Goal: Information Seeking & Learning: Check status

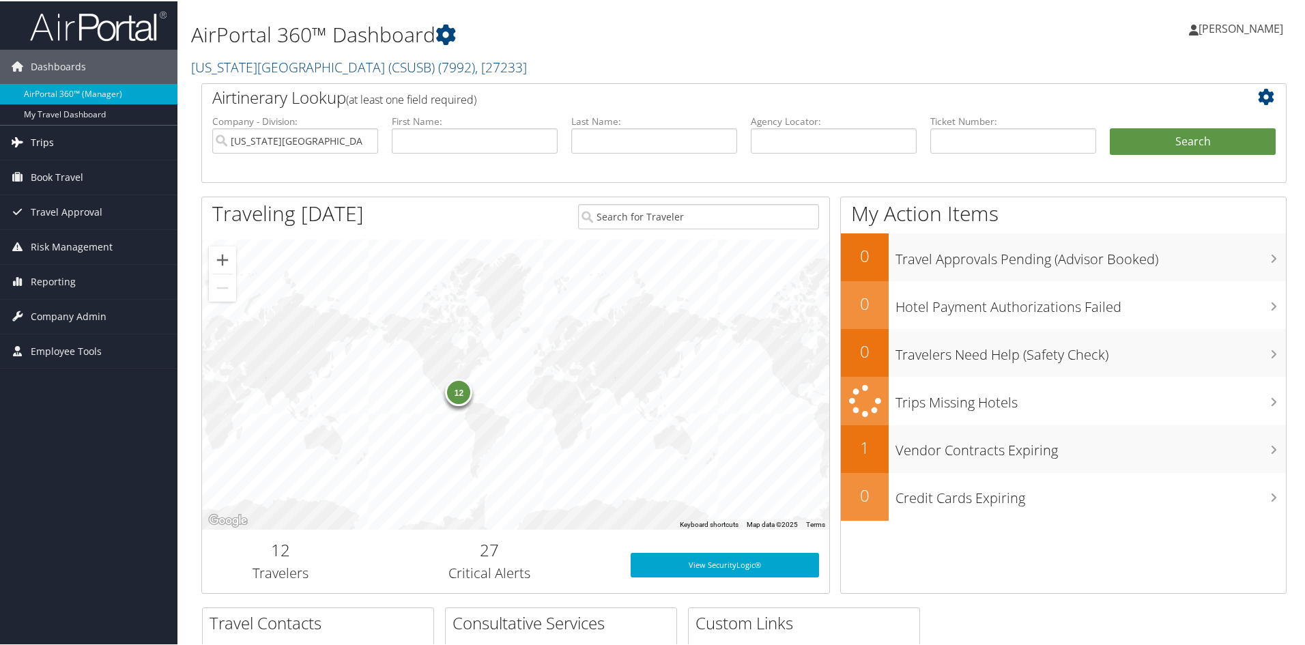
click at [47, 137] on span "Trips" at bounding box center [42, 141] width 23 height 34
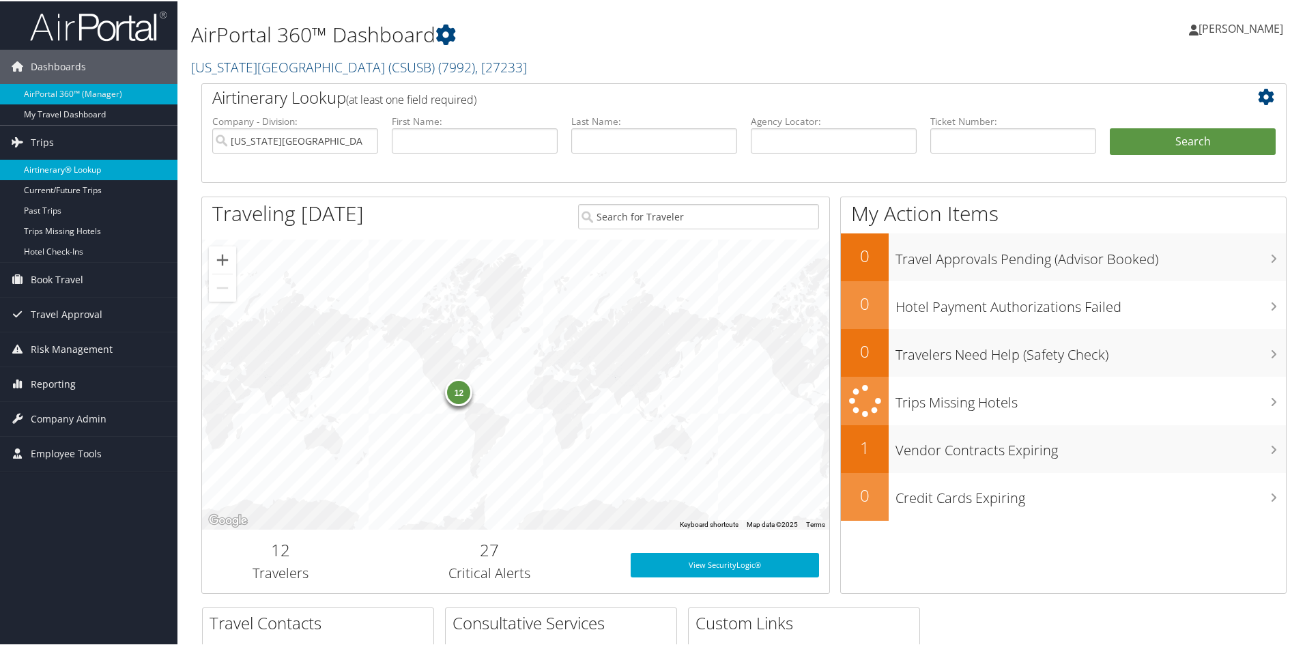
click at [76, 176] on link "Airtinerary® Lookup" at bounding box center [88, 168] width 177 height 20
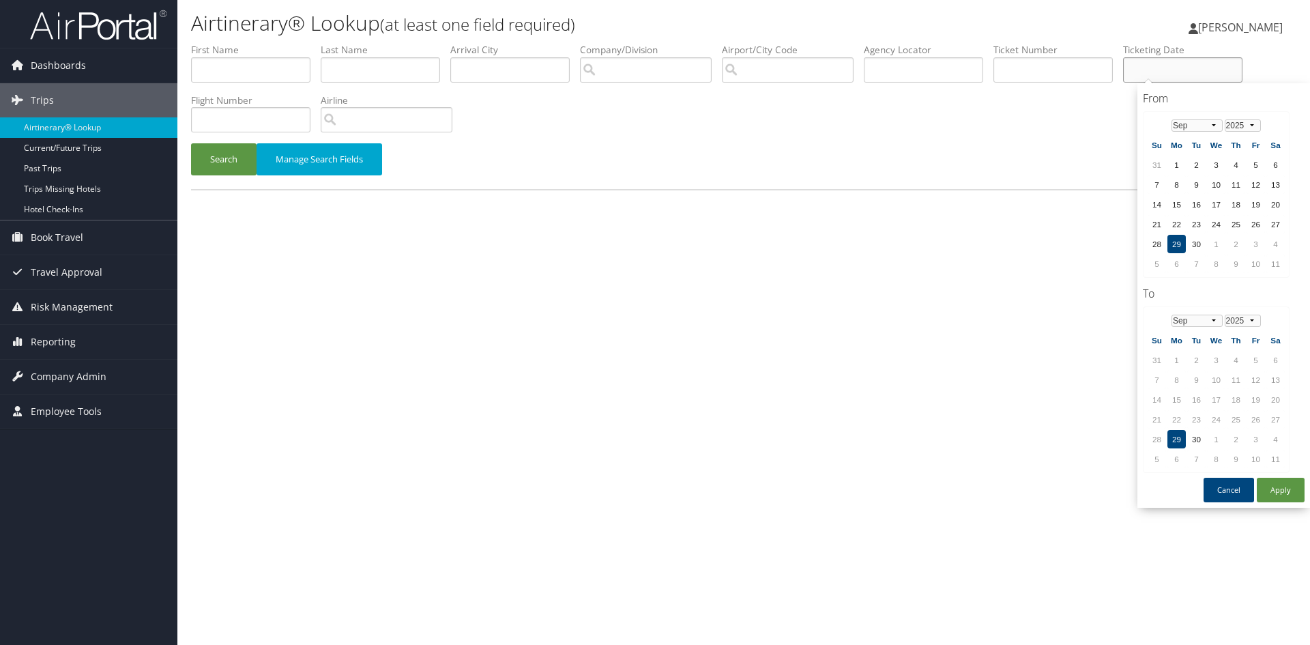
click at [1142, 69] on input "text" at bounding box center [1182, 69] width 119 height 25
paste input "8900897875743"
type input "8900897875743"
click at [1033, 158] on div "Search Manage Search Fields" at bounding box center [744, 166] width 1126 height 46
drag, startPoint x: 1237, startPoint y: 72, endPoint x: 1145, endPoint y: 73, distance: 92.8
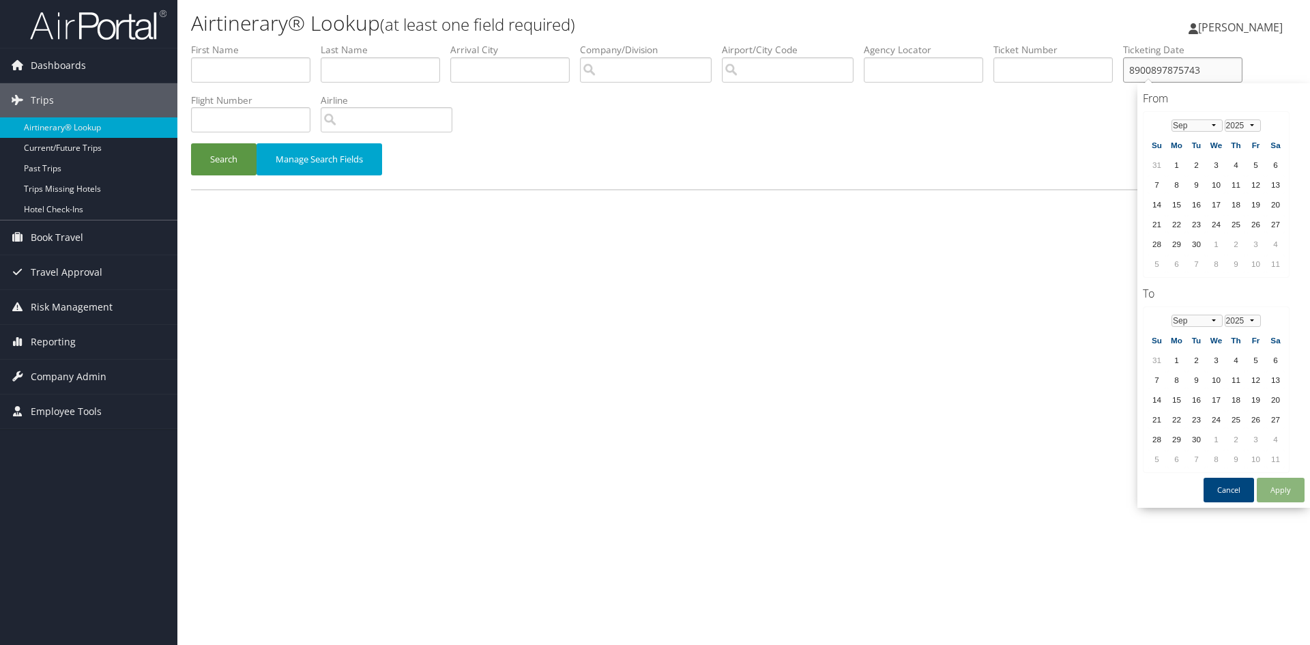
click at [1140, 74] on input "8900897875743" at bounding box center [1182, 69] width 119 height 25
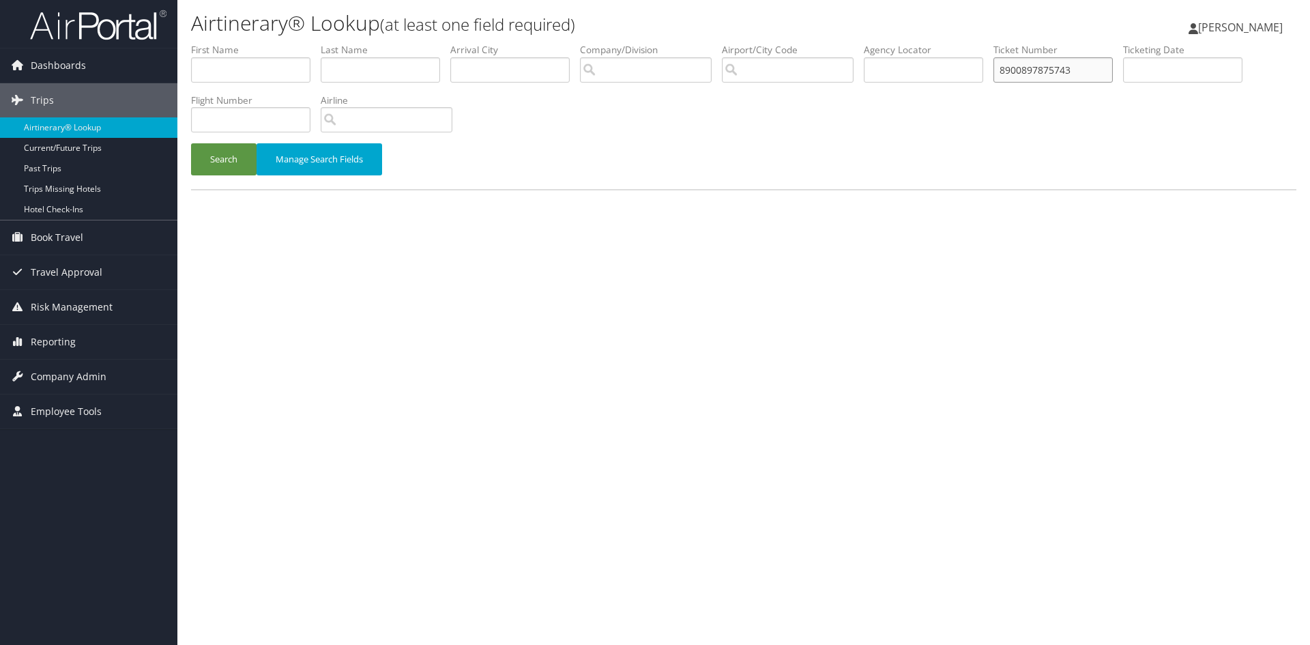
click at [191, 143] on button "Search" at bounding box center [224, 159] width 66 height 32
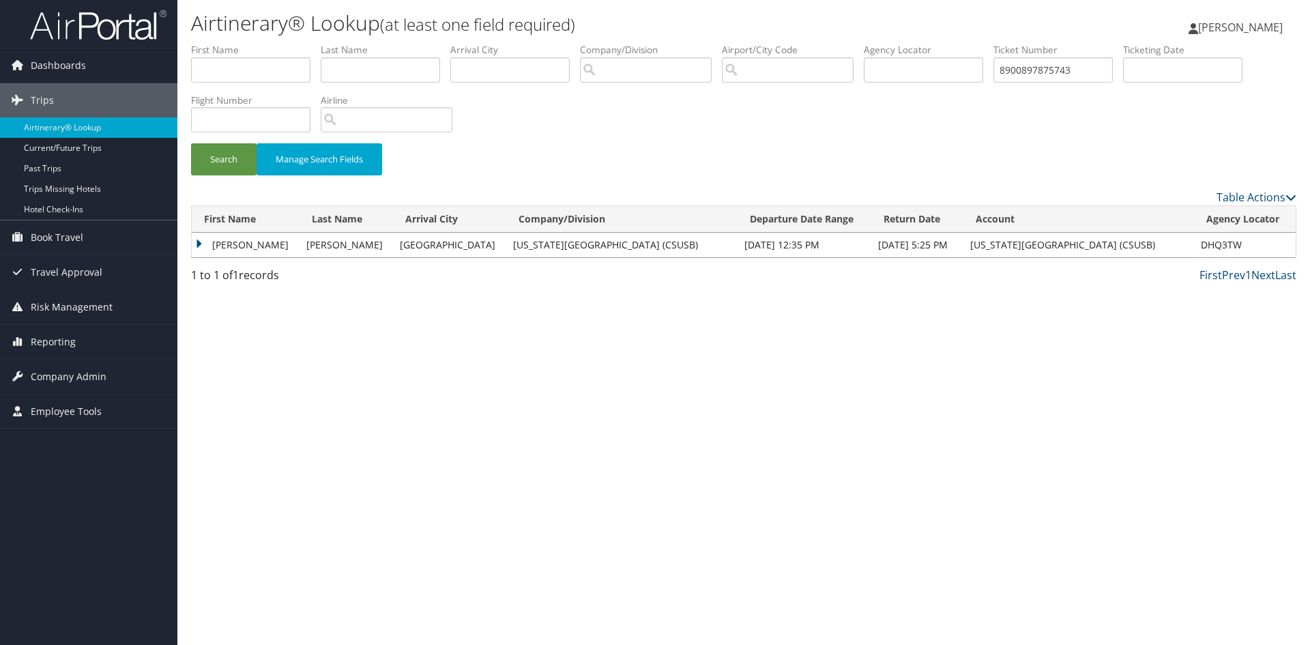
click at [300, 242] on td "[PERSON_NAME]" at bounding box center [246, 245] width 108 height 25
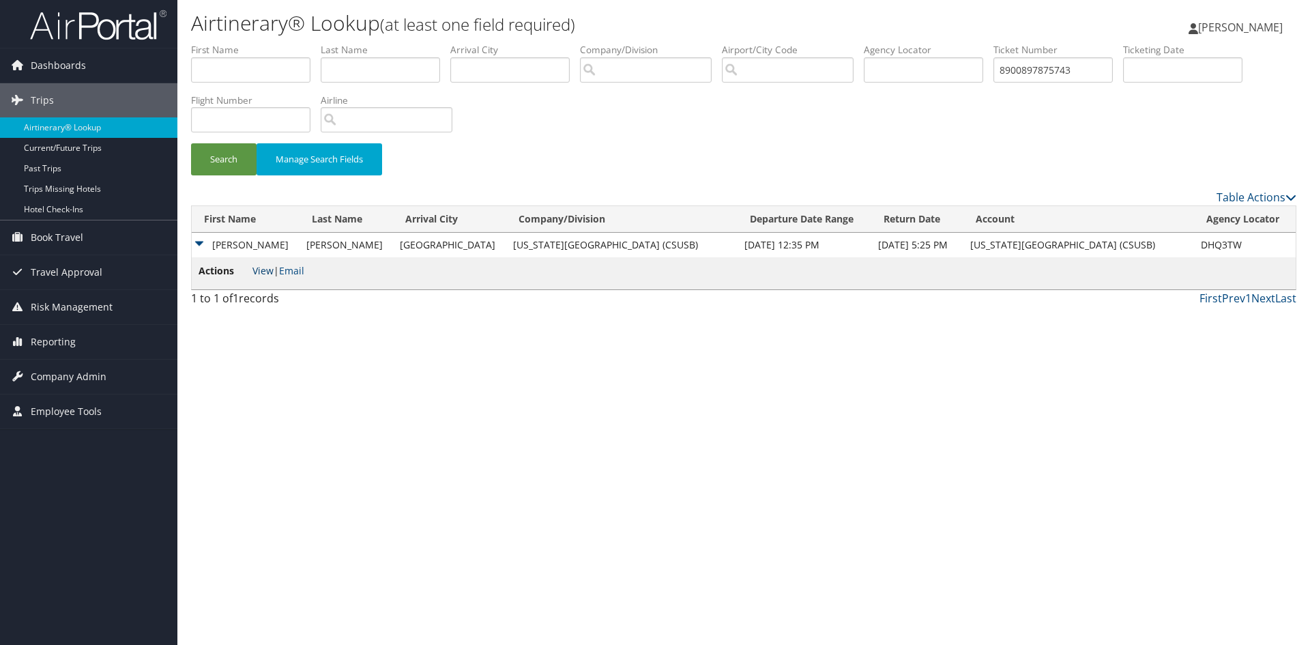
click at [257, 272] on link "View" at bounding box center [263, 270] width 21 height 13
drag, startPoint x: 1089, startPoint y: 70, endPoint x: 970, endPoint y: 59, distance: 120.0
click at [971, 43] on ul "First Name Last Name Departure City Arrival City Company/Division Airport/City …" at bounding box center [744, 43] width 1106 height 0
paste input "69071"
type input "8900897869071"
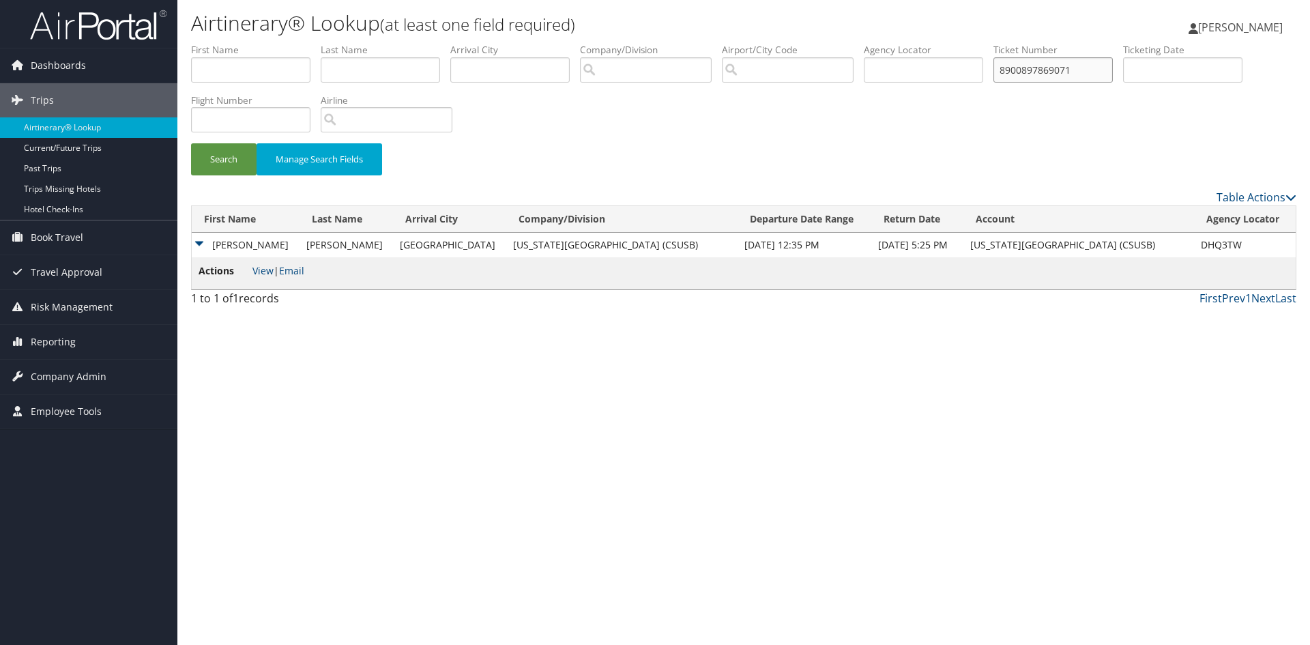
click at [191, 143] on button "Search" at bounding box center [224, 159] width 66 height 32
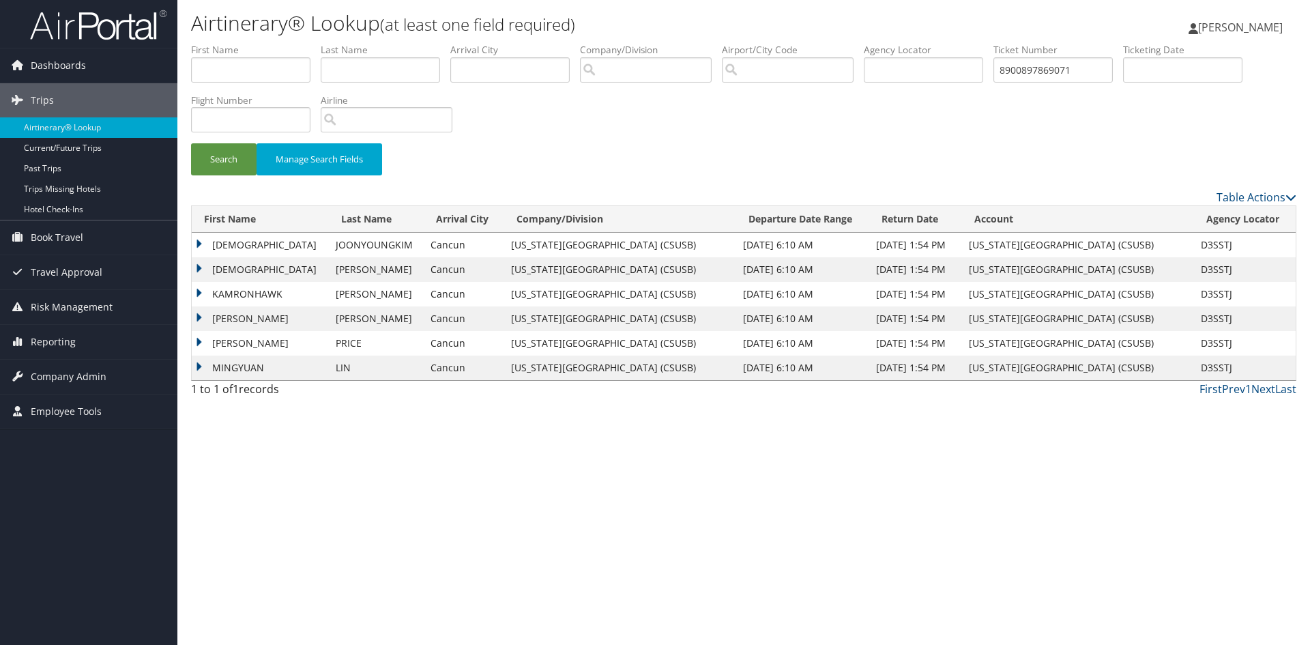
click at [252, 242] on td "ISAIAH" at bounding box center [260, 245] width 137 height 25
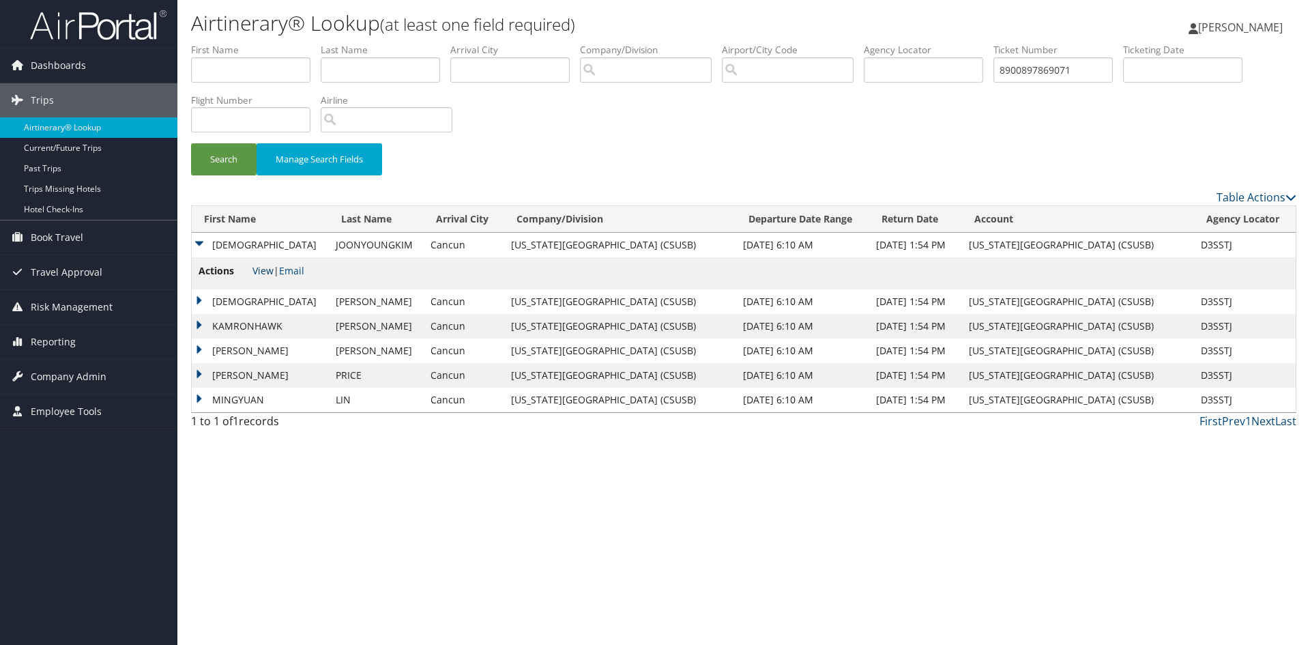
click at [259, 269] on link "View" at bounding box center [263, 270] width 21 height 13
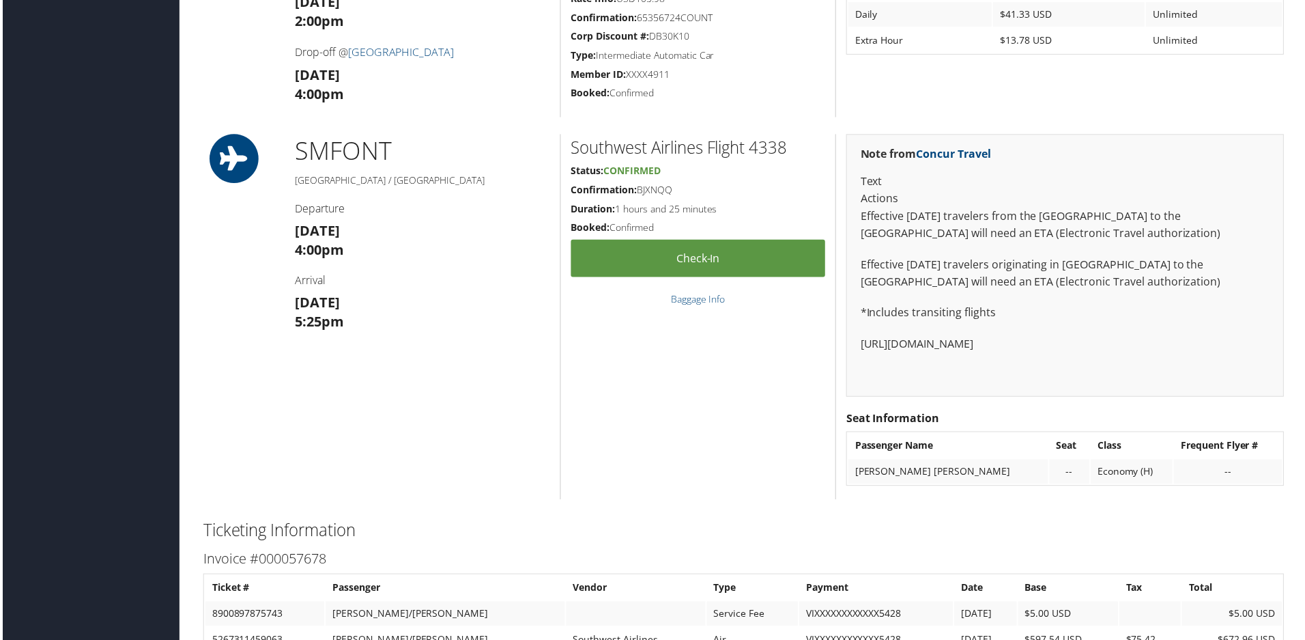
scroll to position [1502, 0]
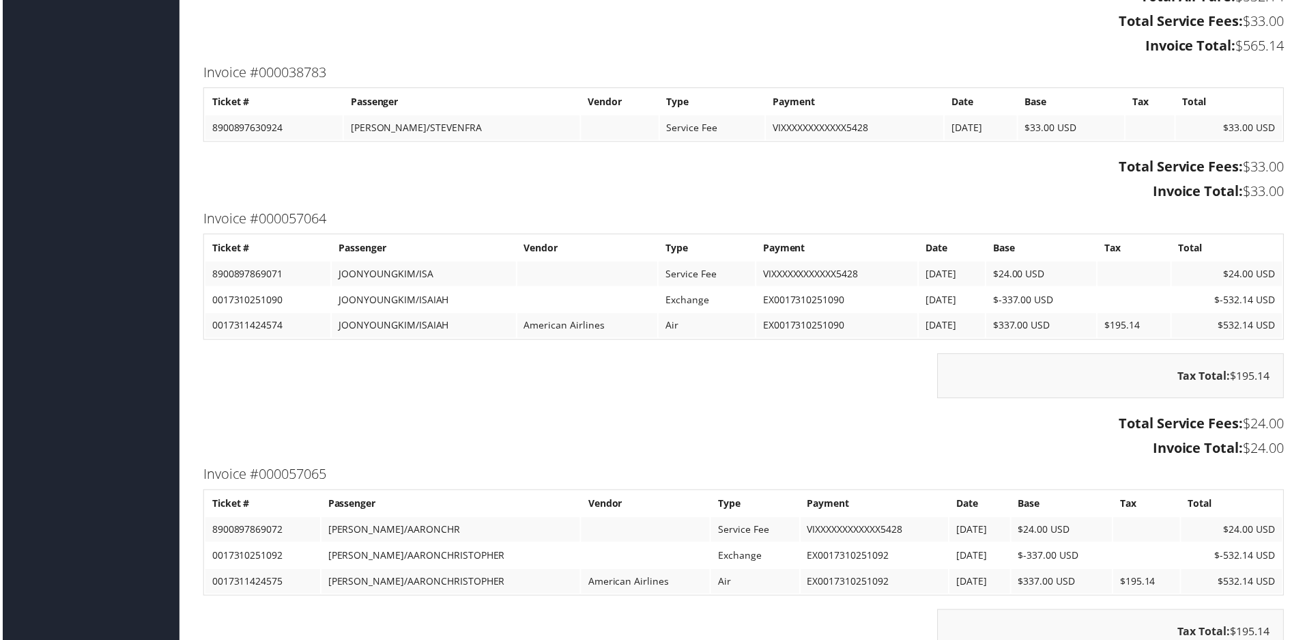
scroll to position [4641, 0]
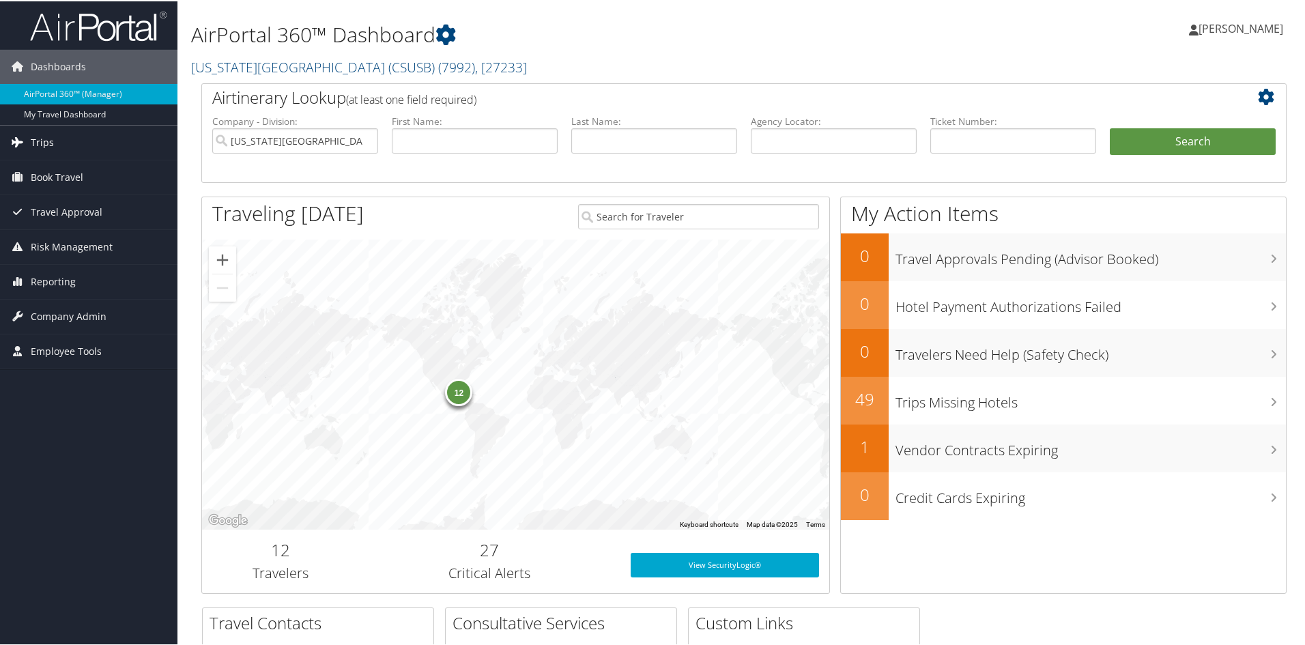
click at [50, 139] on span "Trips" at bounding box center [42, 141] width 23 height 34
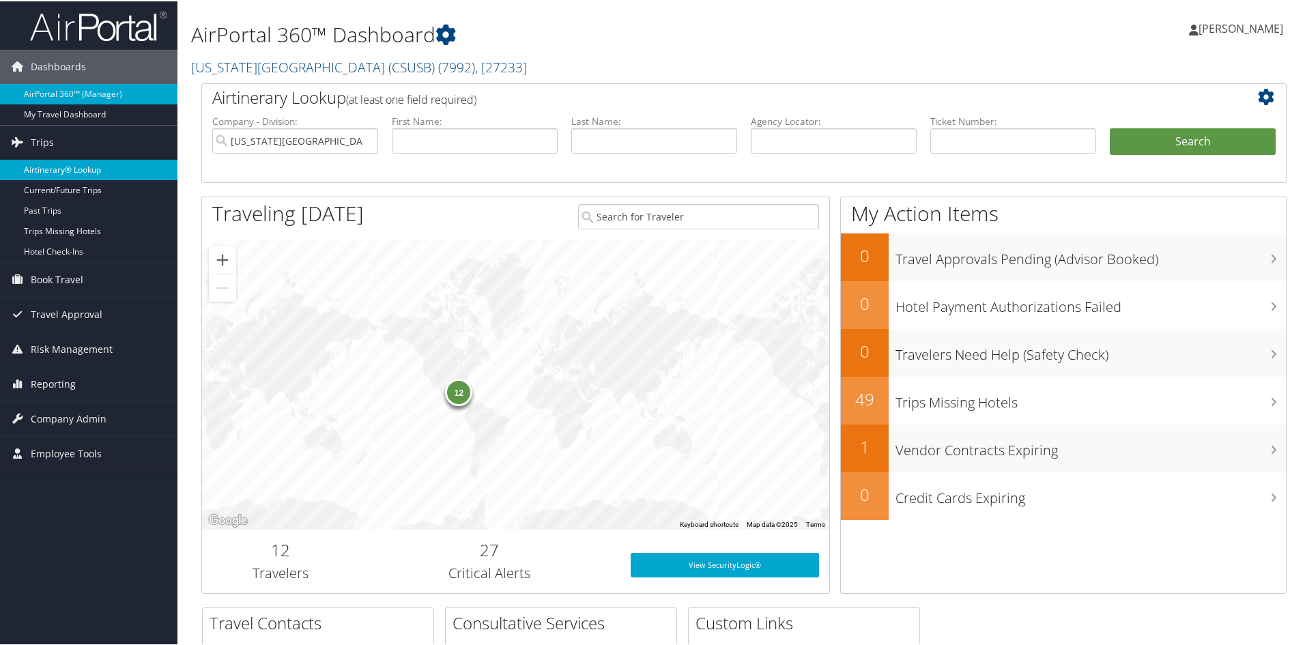
click at [63, 164] on link "Airtinerary® Lookup" at bounding box center [88, 168] width 177 height 20
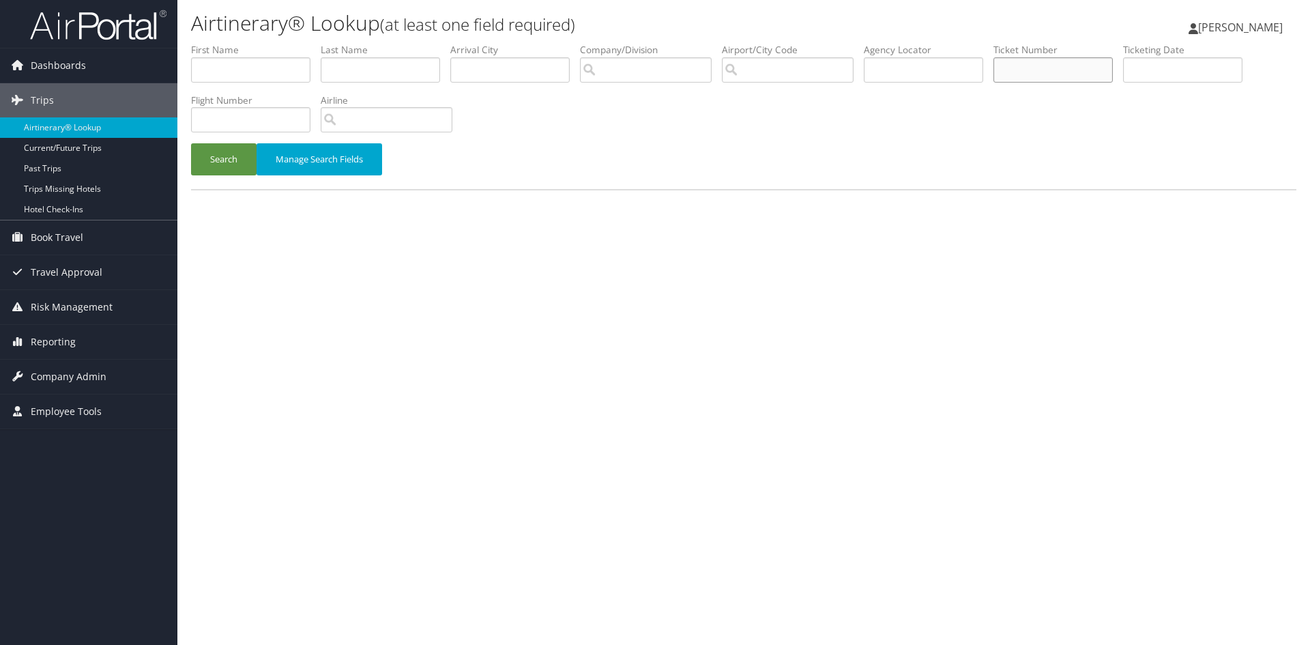
click at [1048, 67] on input "text" at bounding box center [1053, 69] width 119 height 25
paste input "0167147966919"
click at [191, 143] on button "Search" at bounding box center [224, 159] width 66 height 32
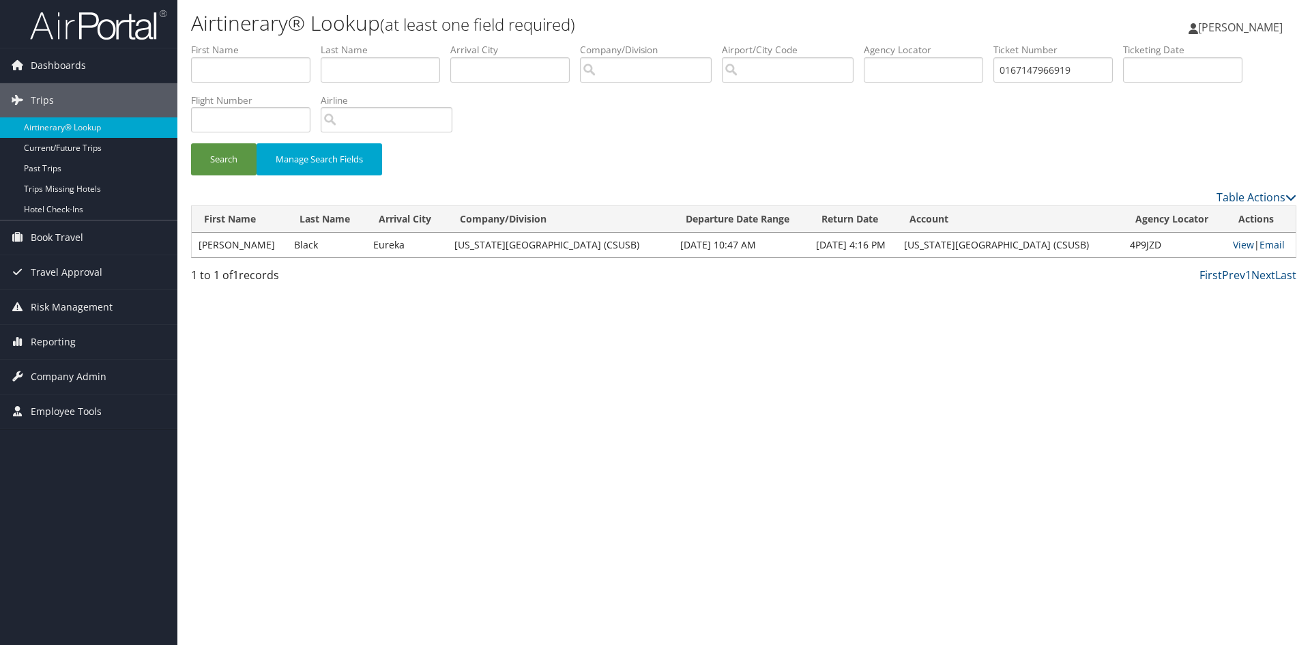
click at [252, 237] on td "Markus" at bounding box center [240, 245] width 96 height 25
click at [263, 242] on td "Markus" at bounding box center [240, 245] width 96 height 25
click at [304, 242] on td "Black" at bounding box center [326, 245] width 79 height 25
click at [1244, 240] on link "View" at bounding box center [1243, 244] width 21 height 13
click at [1076, 69] on input "0167147966919" at bounding box center [1053, 69] width 119 height 25
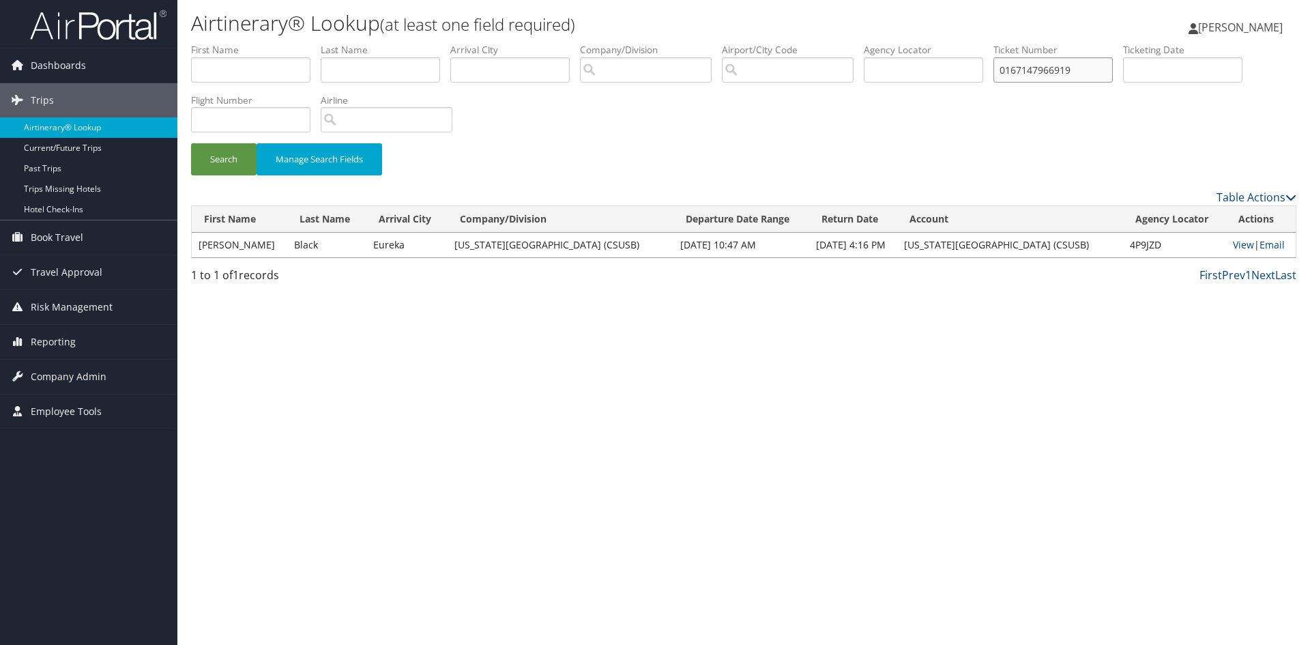
drag, startPoint x: 1098, startPoint y: 72, endPoint x: 986, endPoint y: 74, distance: 112.6
click at [986, 43] on ul "First Name Last Name Departure City Arrival City Company/Division Airport/City …" at bounding box center [744, 43] width 1106 height 0
paste input "8900891818791"
type input "8900891818791"
click at [191, 143] on button "Search" at bounding box center [224, 159] width 66 height 32
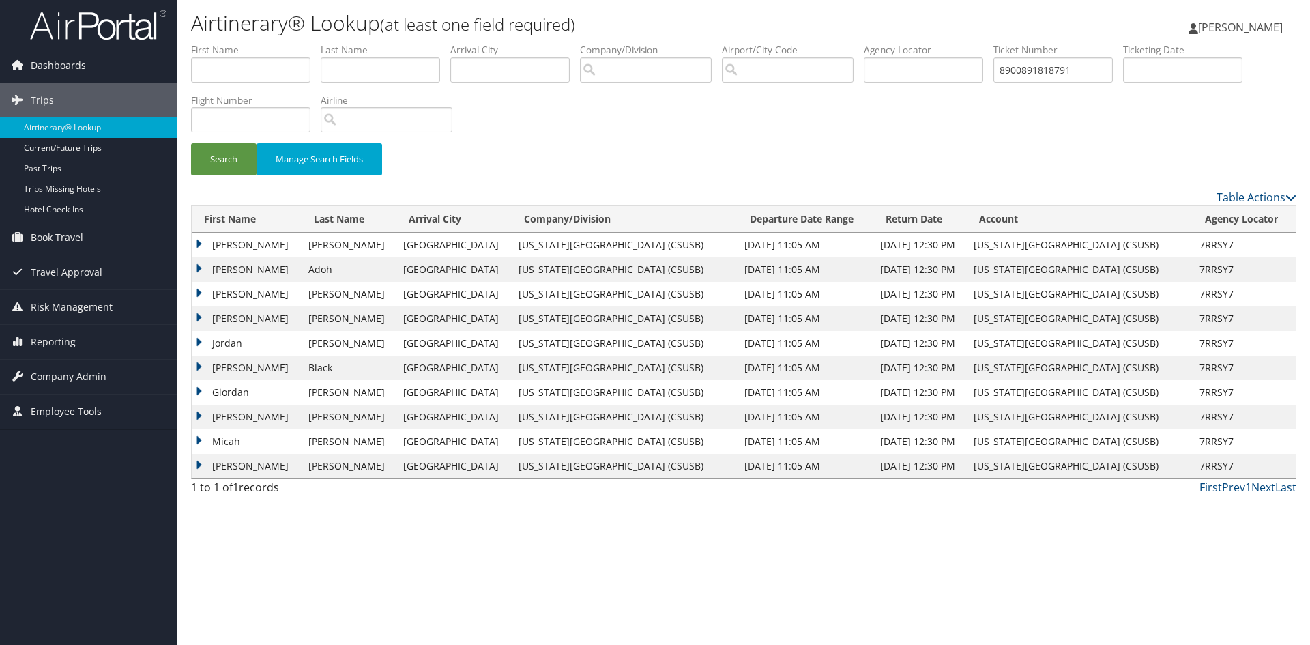
click at [304, 266] on td "Adoh" at bounding box center [350, 269] width 96 height 25
click at [249, 451] on td "Micah" at bounding box center [247, 441] width 110 height 25
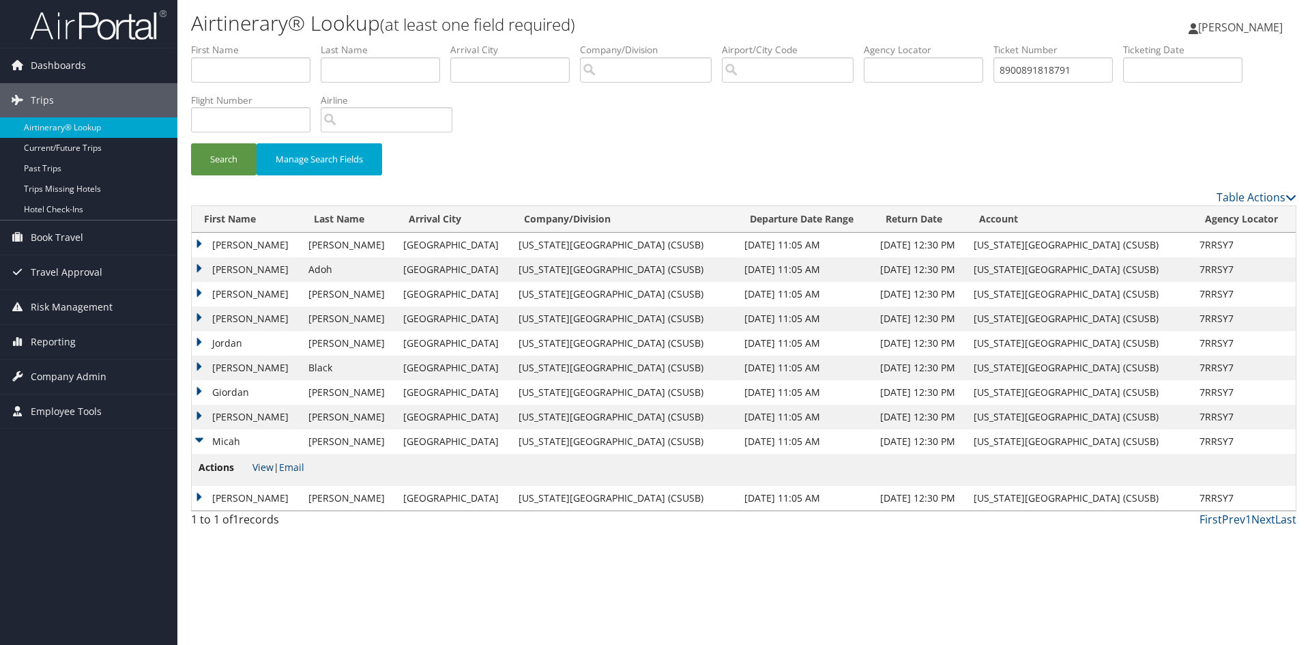
click at [260, 467] on link "View" at bounding box center [263, 467] width 21 height 13
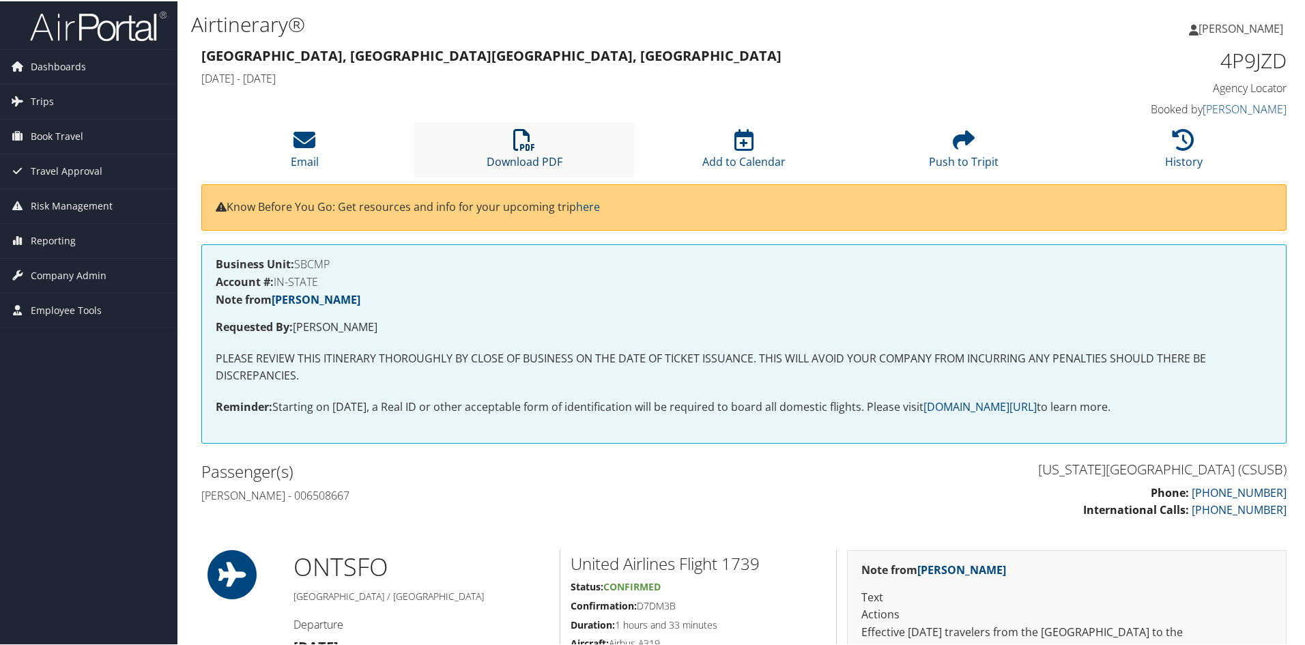
click at [532, 148] on icon at bounding box center [524, 139] width 22 height 22
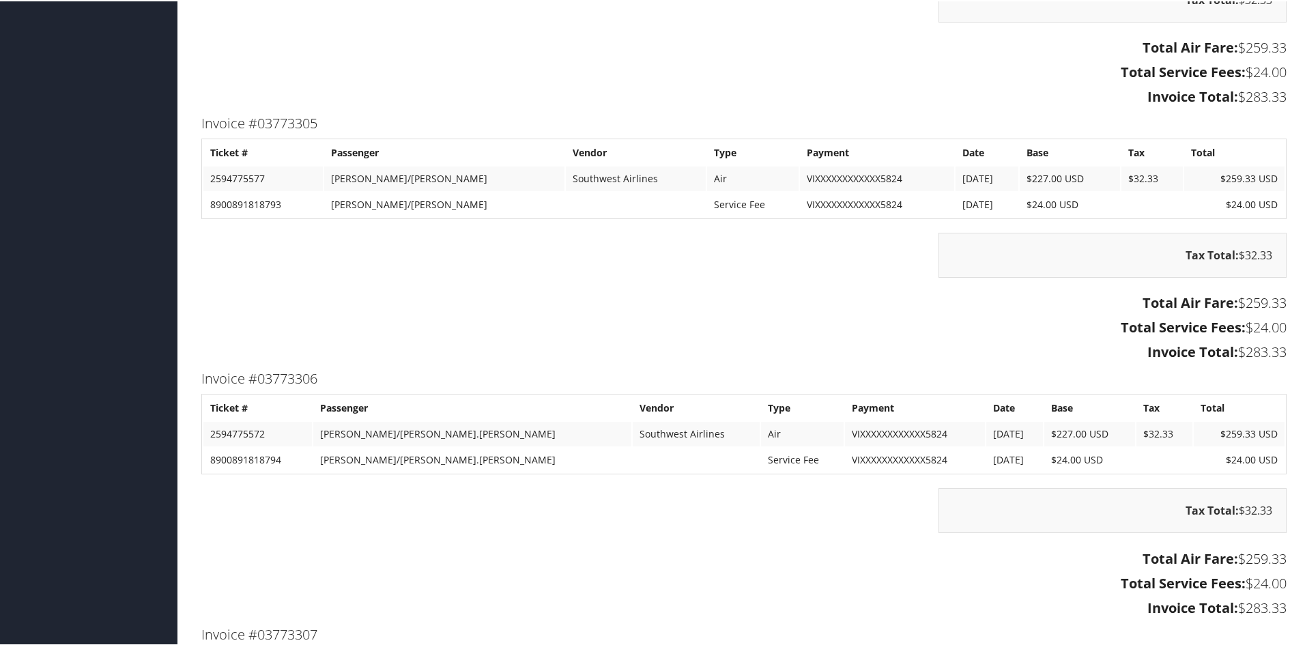
scroll to position [2798, 0]
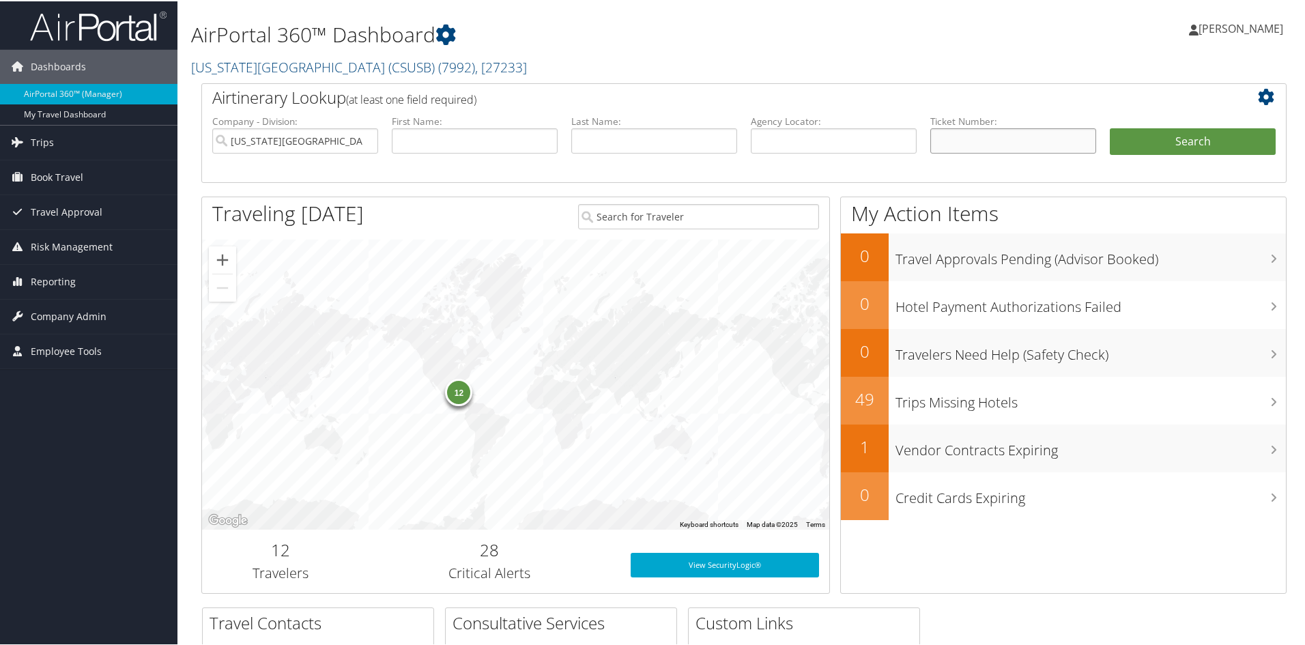
click at [950, 142] on input "text" at bounding box center [1013, 139] width 166 height 25
click at [42, 130] on span "Trips" at bounding box center [42, 141] width 23 height 34
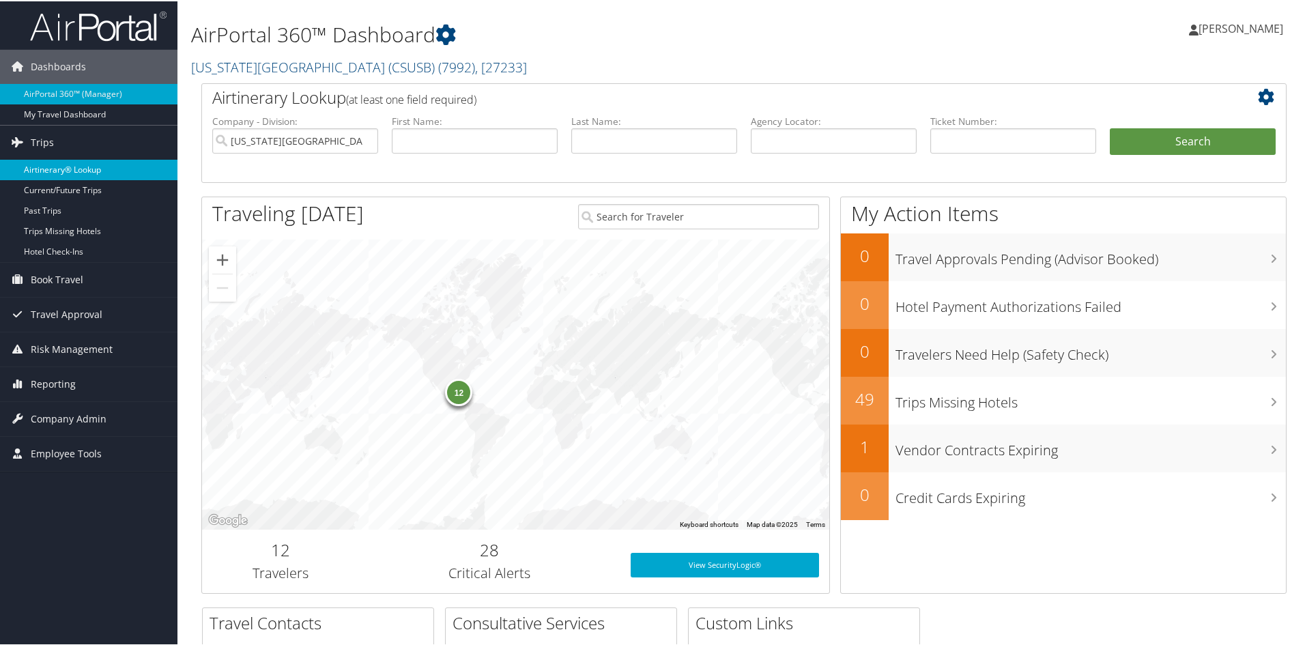
click at [80, 168] on link "Airtinerary® Lookup" at bounding box center [88, 168] width 177 height 20
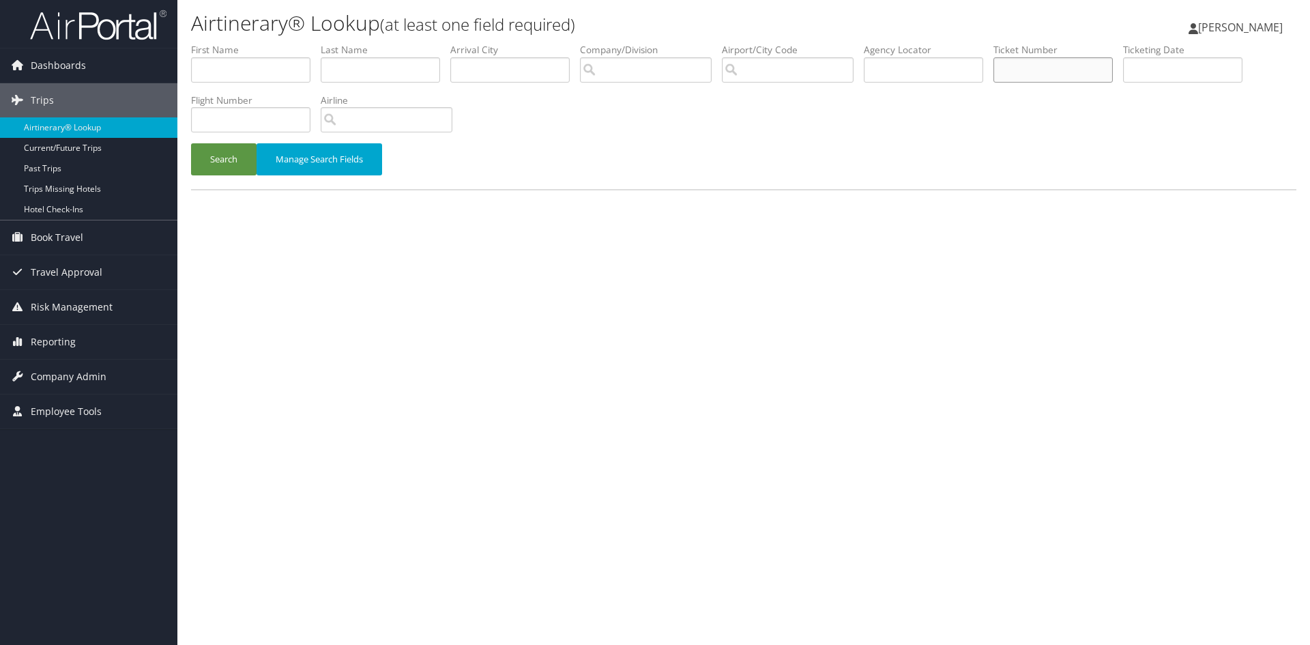
click at [1040, 74] on input "text" at bounding box center [1053, 69] width 119 height 25
paste input "8900891818791"
type input "8900891818791"
click at [191, 143] on button "Search" at bounding box center [224, 159] width 66 height 32
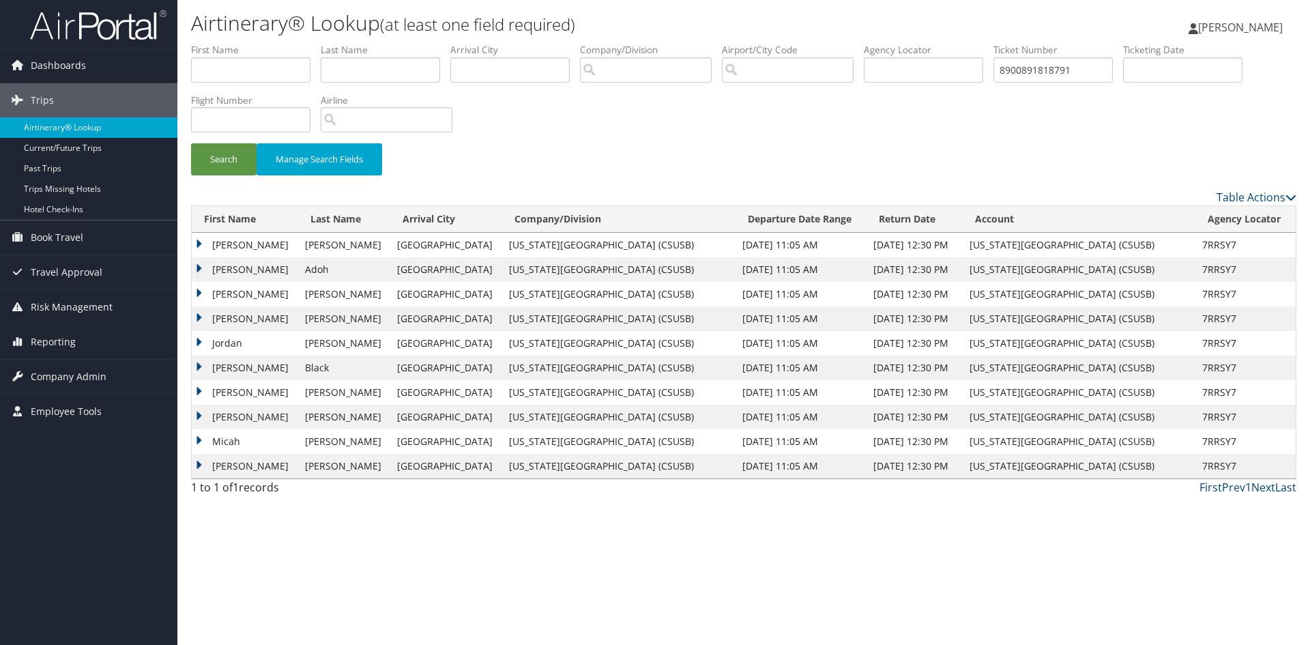
click at [234, 367] on td "[PERSON_NAME]" at bounding box center [245, 368] width 106 height 25
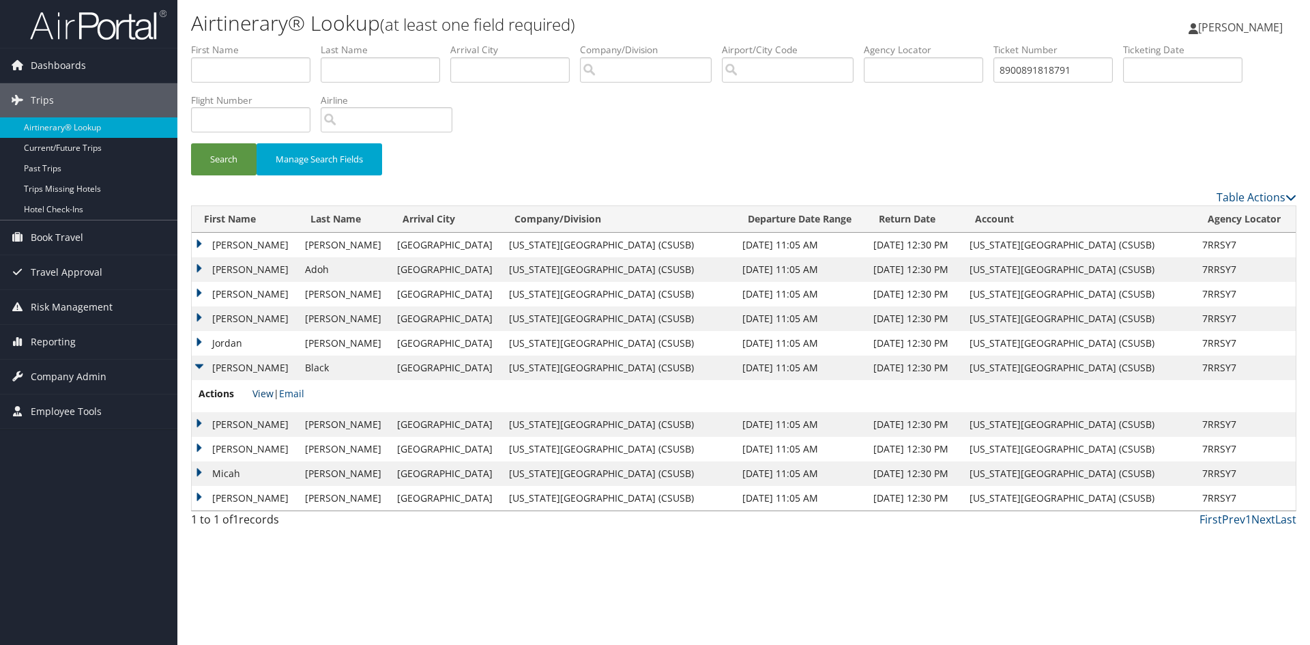
click at [266, 392] on link "View" at bounding box center [263, 393] width 21 height 13
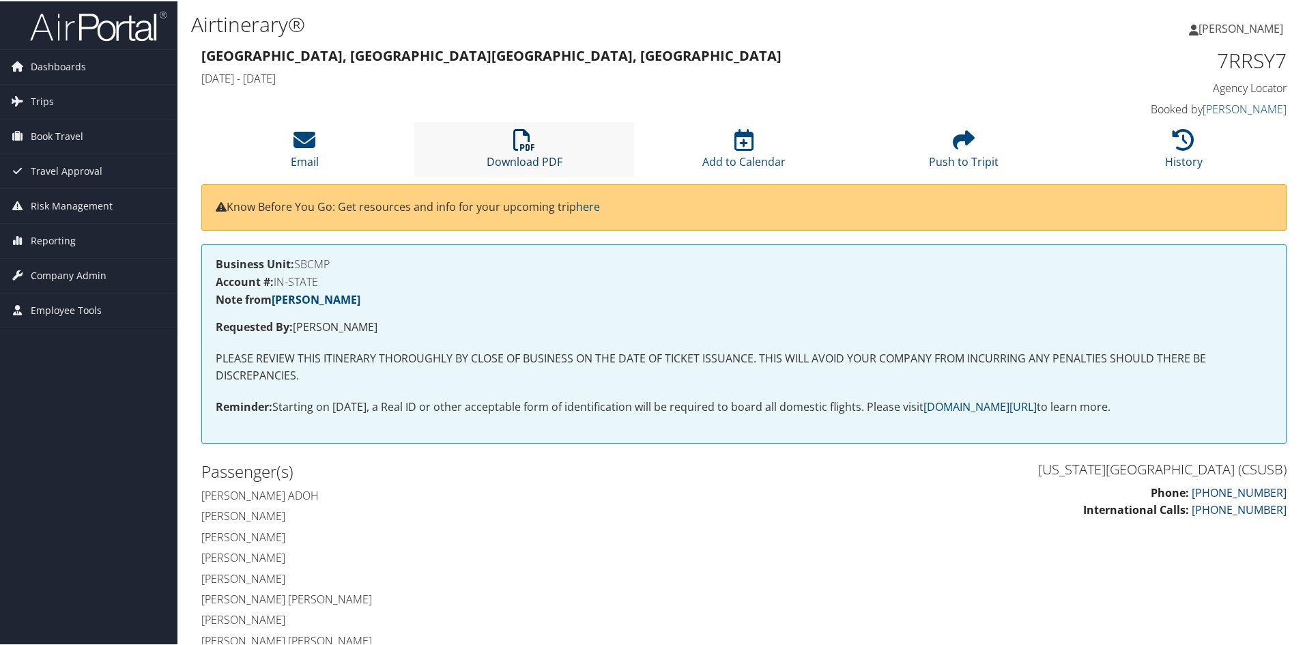
click at [524, 138] on icon at bounding box center [524, 139] width 22 height 22
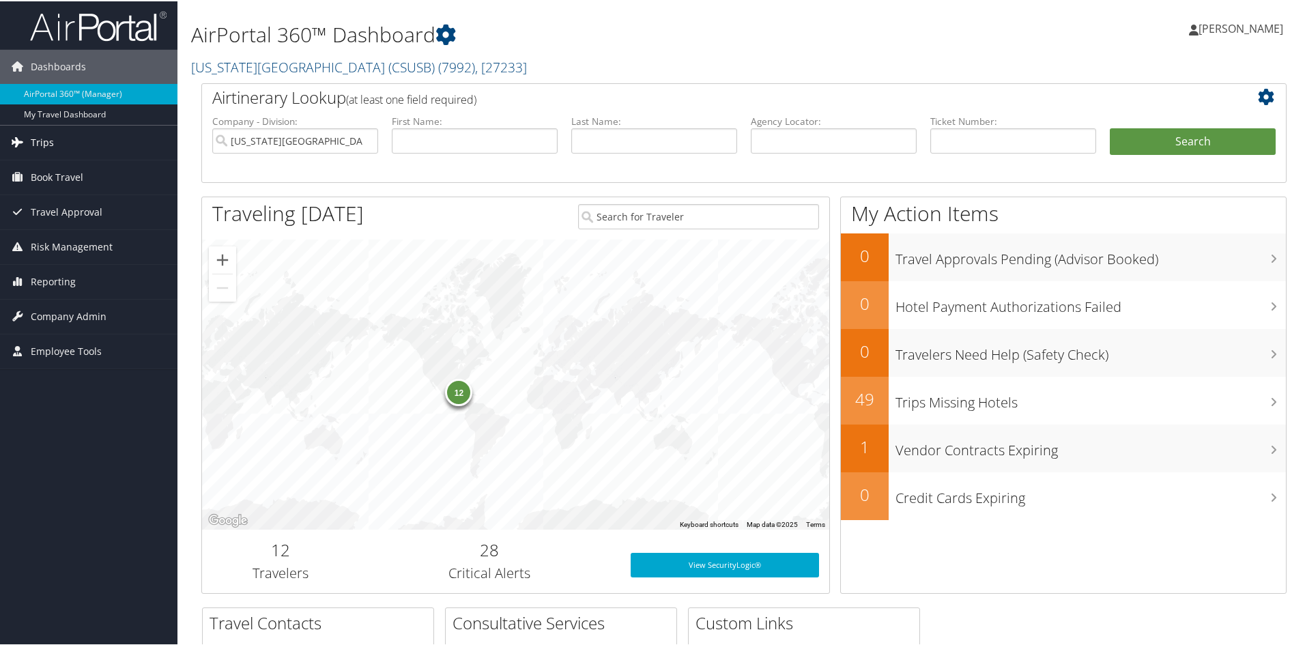
click at [44, 141] on span "Trips" at bounding box center [42, 141] width 23 height 34
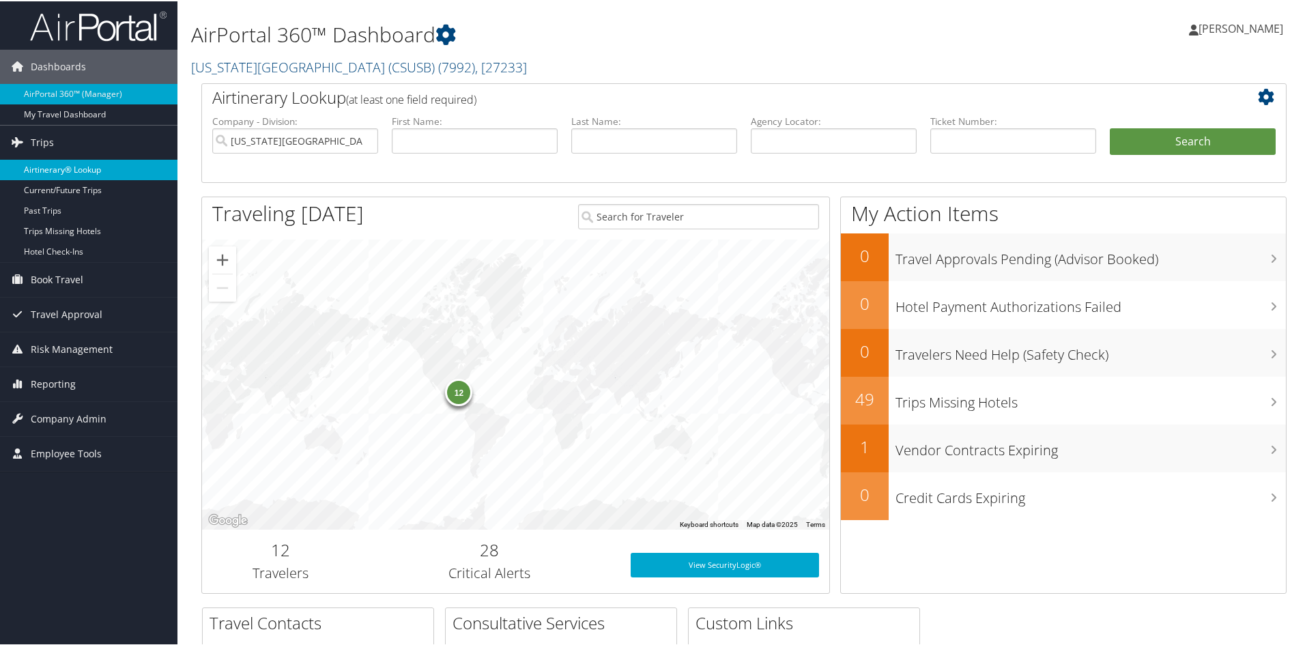
drag, startPoint x: 64, startPoint y: 170, endPoint x: 115, endPoint y: 169, distance: 50.5
click at [64, 169] on link "Airtinerary® Lookup" at bounding box center [88, 168] width 177 height 20
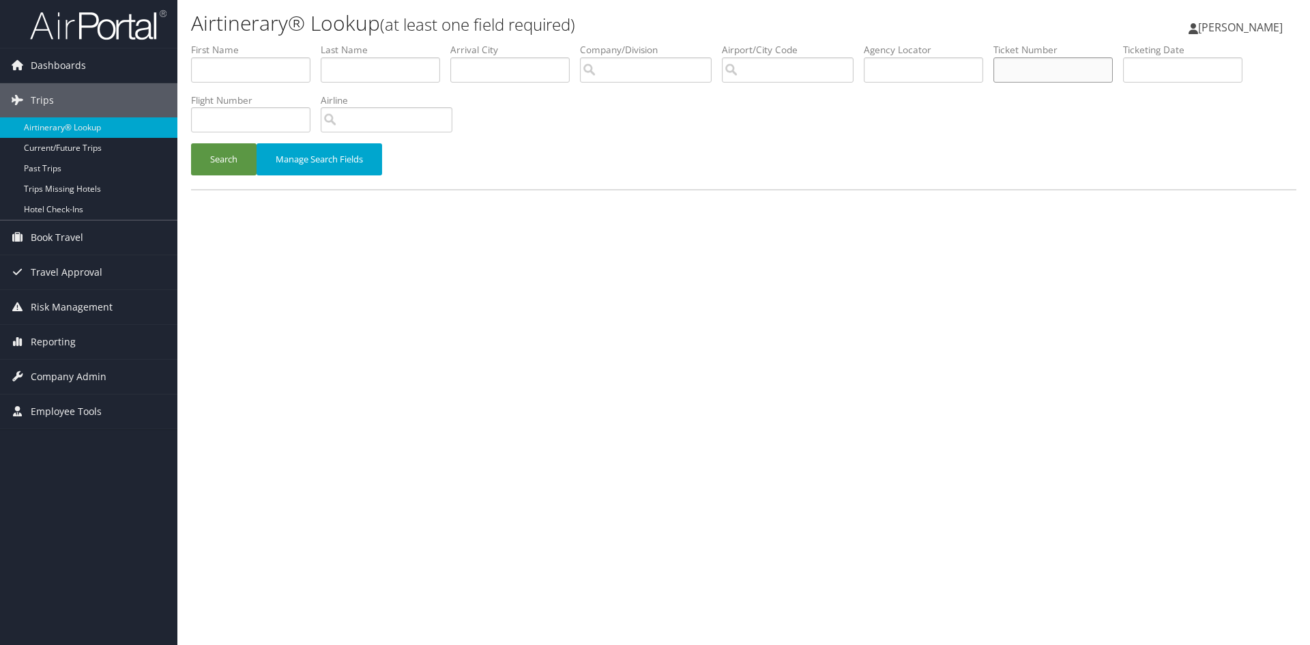
click at [1052, 66] on input "text" at bounding box center [1053, 69] width 119 height 25
paste input "0017231468927"
click at [191, 143] on button "Search" at bounding box center [224, 159] width 66 height 32
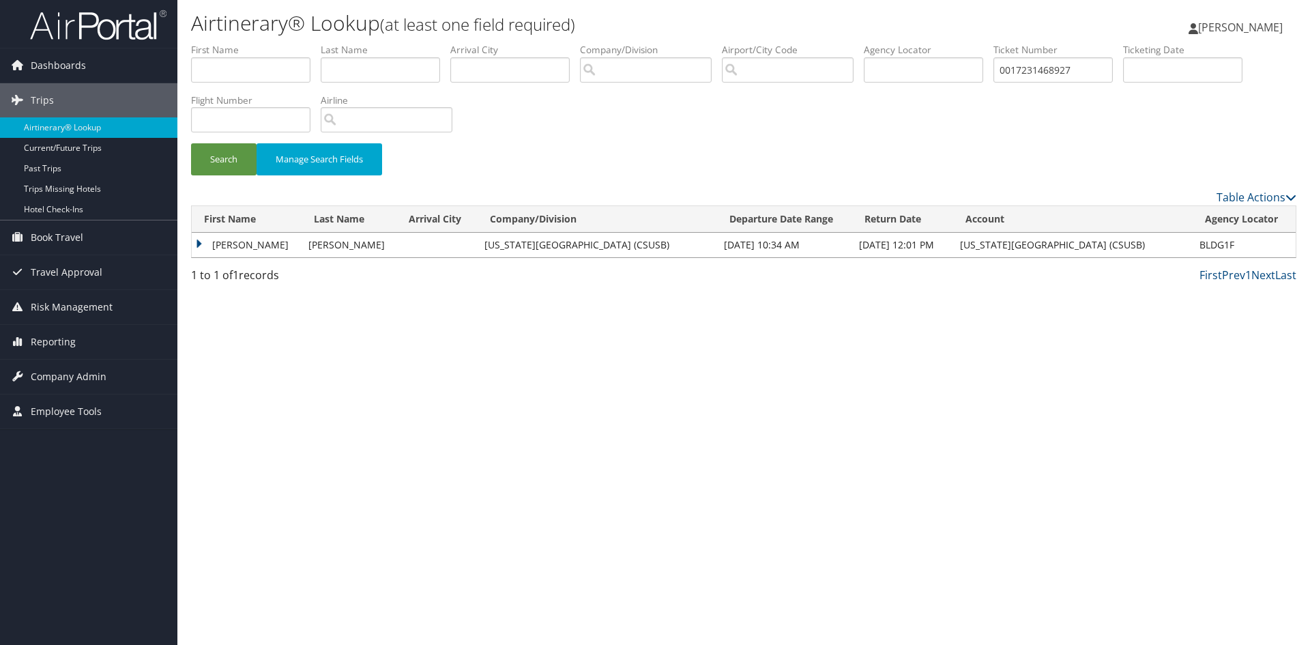
click at [264, 238] on td "LOGAN" at bounding box center [247, 245] width 110 height 25
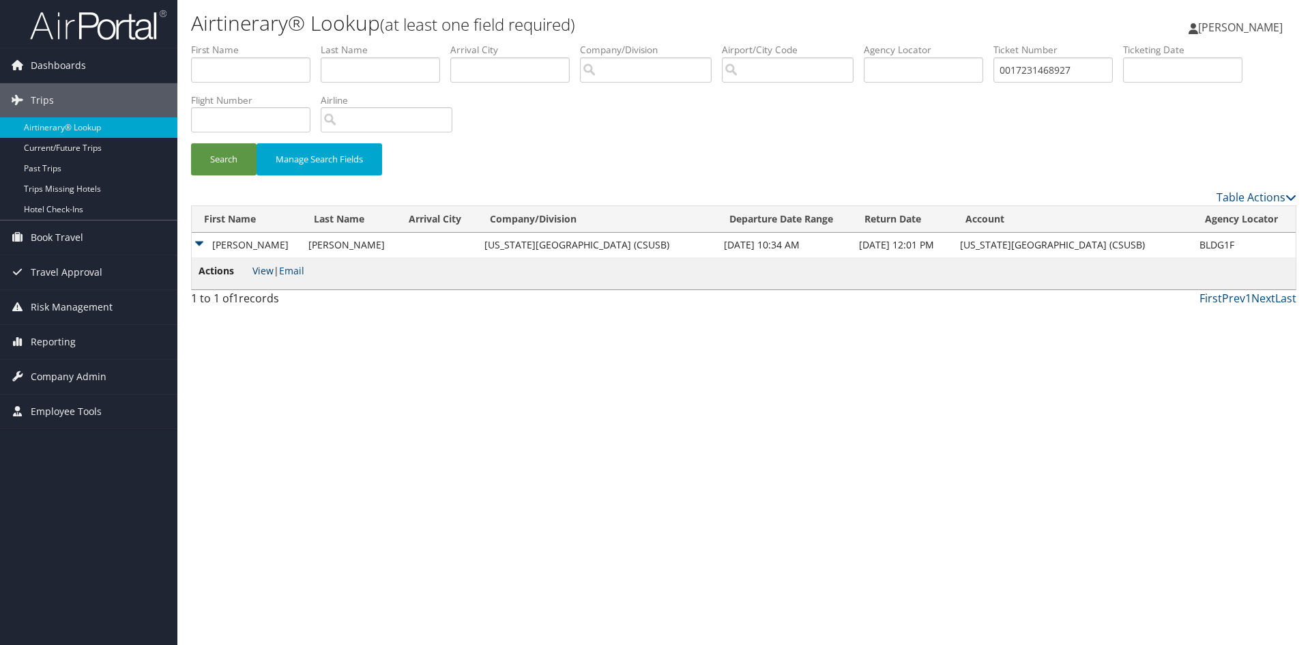
click at [262, 275] on link "View" at bounding box center [263, 270] width 21 height 13
drag, startPoint x: 1093, startPoint y: 72, endPoint x: 996, endPoint y: 72, distance: 97.6
click at [996, 43] on ul "First Name Last Name Departure City Arrival City Company/Division Airport/City …" at bounding box center [744, 43] width 1106 height 0
paste input "8900896697914"
click at [191, 143] on button "Search" at bounding box center [224, 159] width 66 height 32
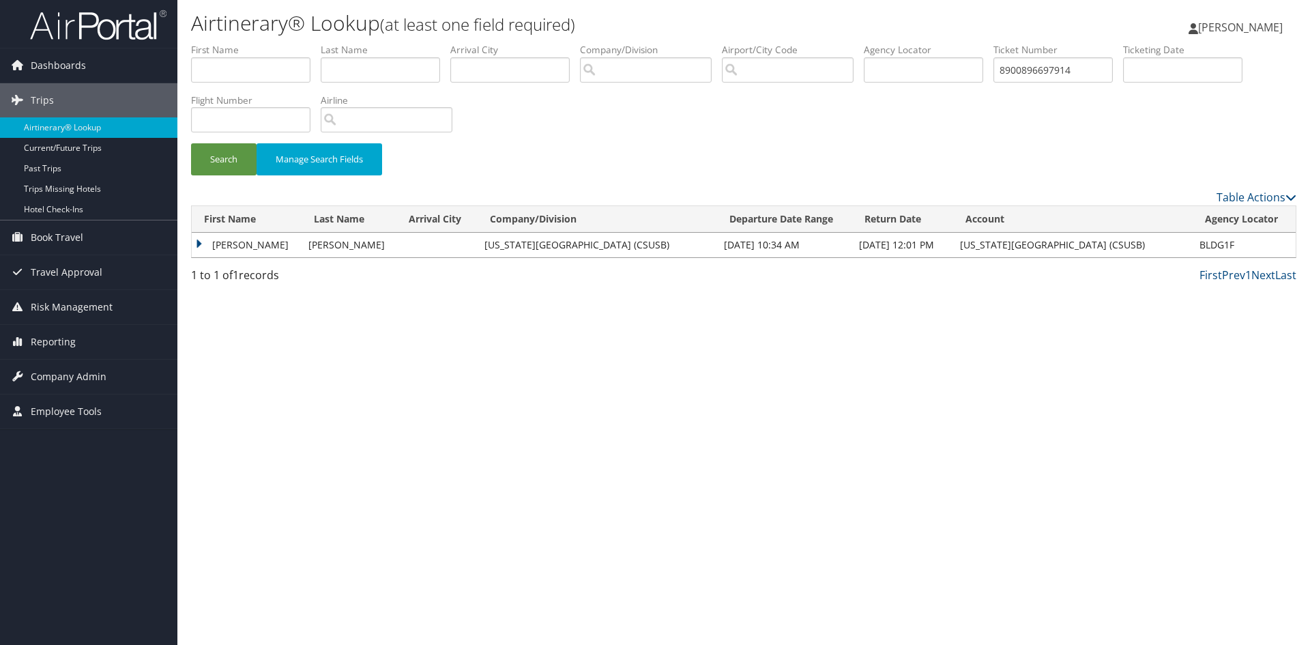
click at [253, 242] on td "LOGAN" at bounding box center [247, 245] width 110 height 25
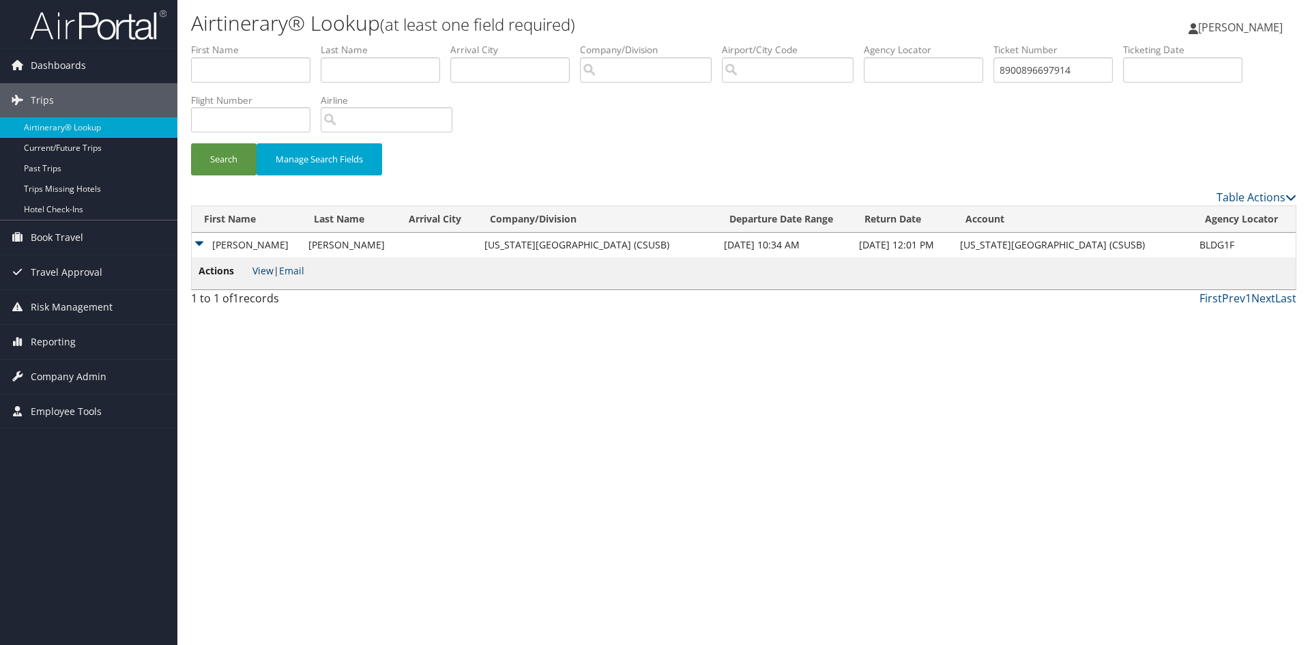
click at [259, 271] on link "View" at bounding box center [263, 270] width 21 height 13
drag, startPoint x: 1100, startPoint y: 66, endPoint x: 964, endPoint y: 74, distance: 136.7
click at [964, 43] on ul "First Name Last Name Departure City Arrival City Company/Division Airport/City …" at bounding box center [744, 43] width 1106 height 0
paste input "0017231468927"
type input "0017231468927"
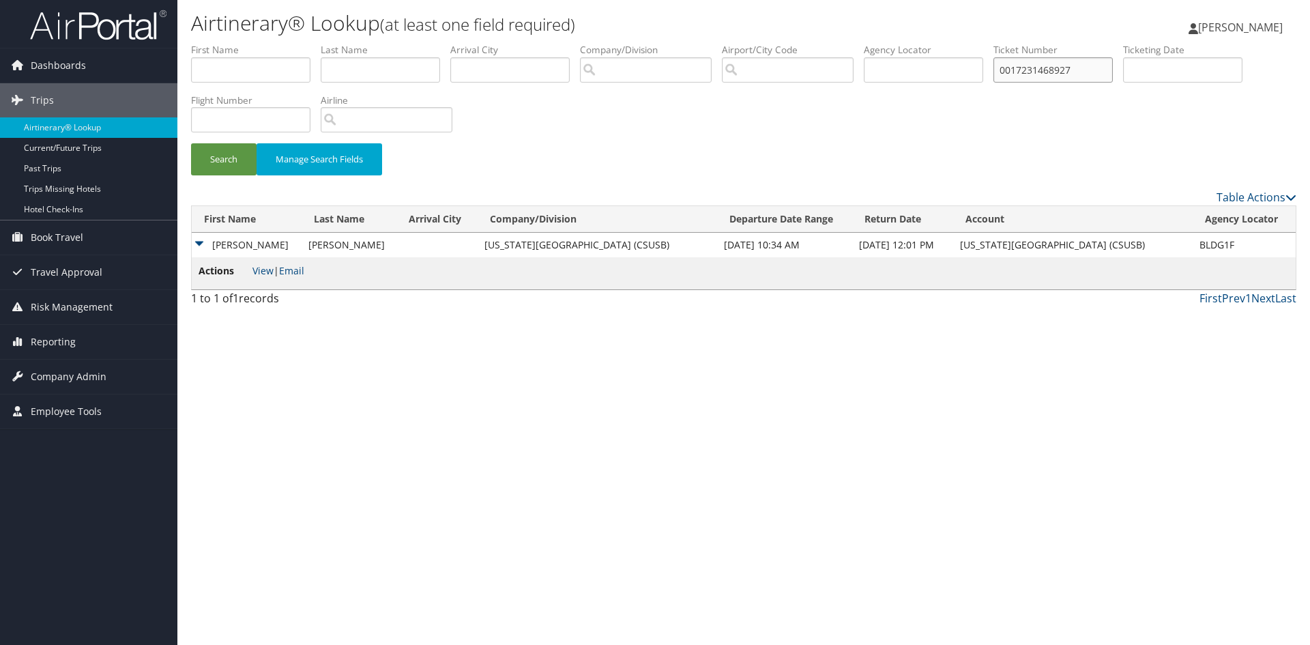
click at [191, 143] on button "Search" at bounding box center [224, 159] width 66 height 32
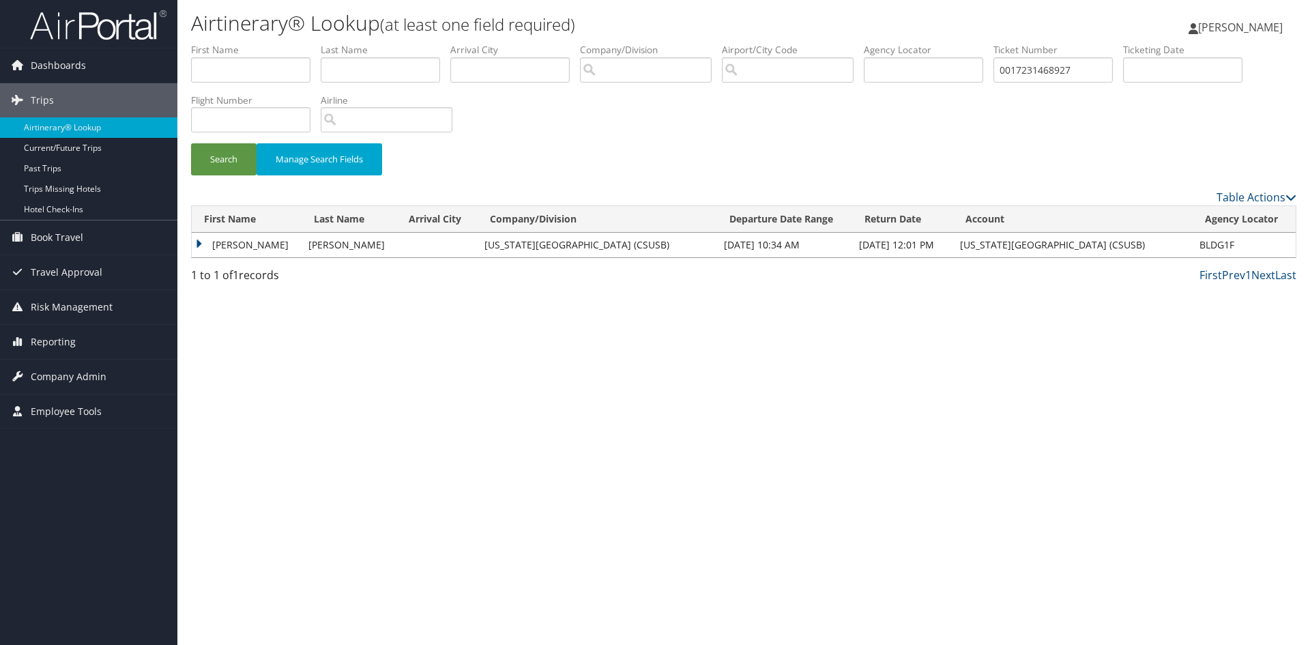
click at [246, 247] on td "LOGAN" at bounding box center [247, 245] width 110 height 25
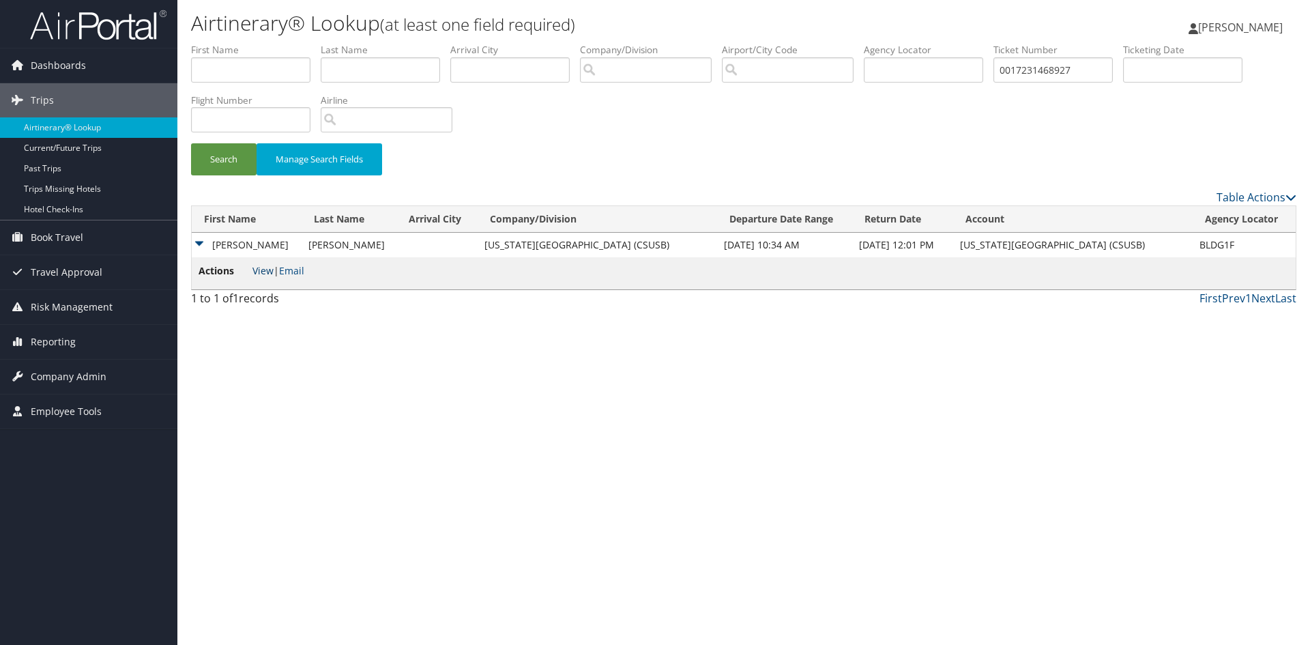
click at [259, 274] on link "View" at bounding box center [263, 270] width 21 height 13
click at [259, 271] on link "View" at bounding box center [263, 270] width 21 height 13
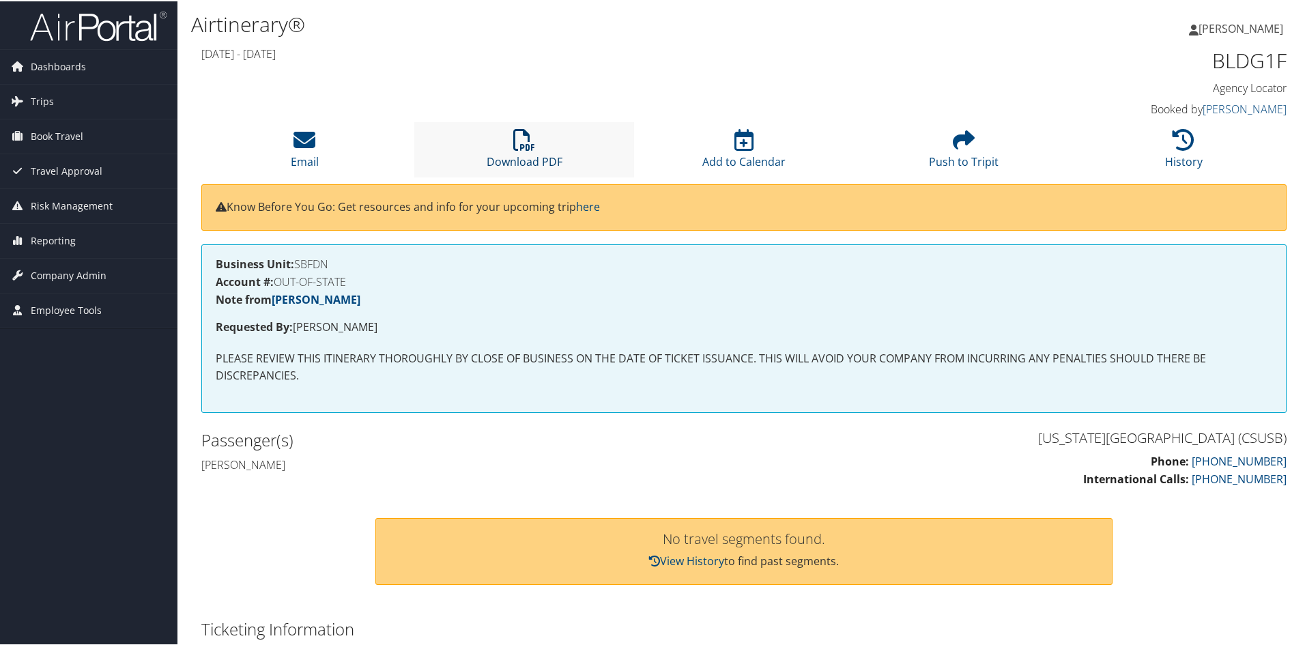
click at [515, 137] on icon at bounding box center [524, 139] width 22 height 22
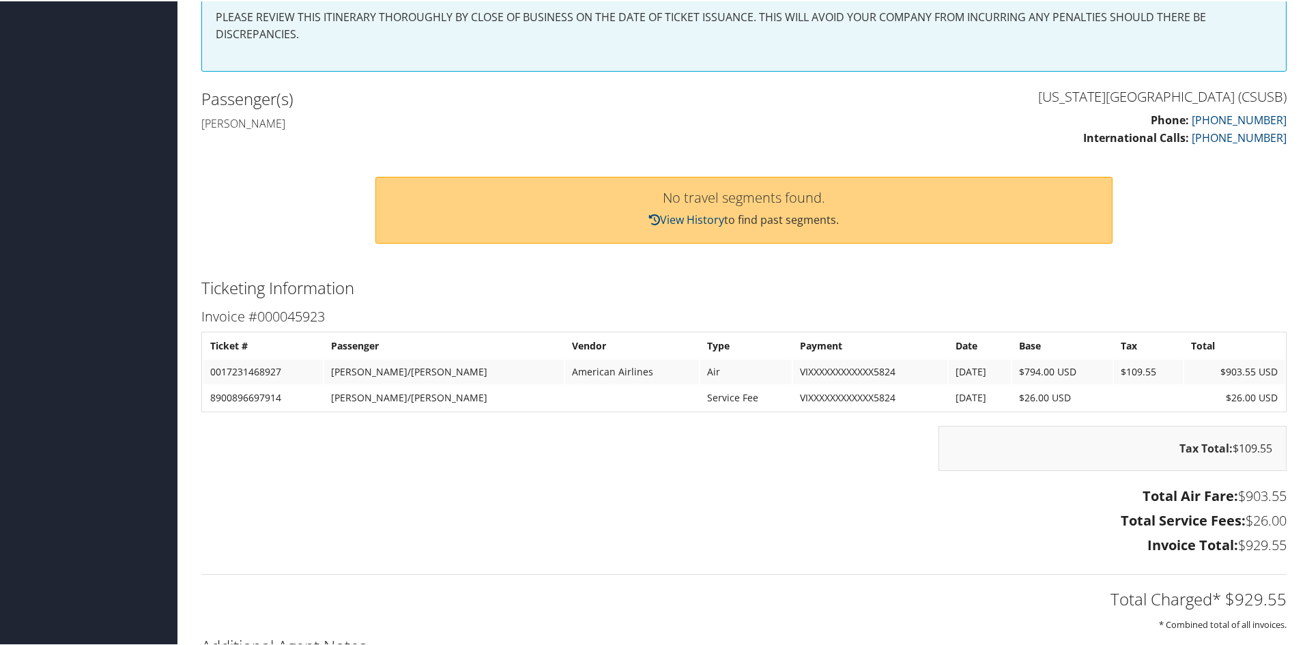
scroll to position [410, 0]
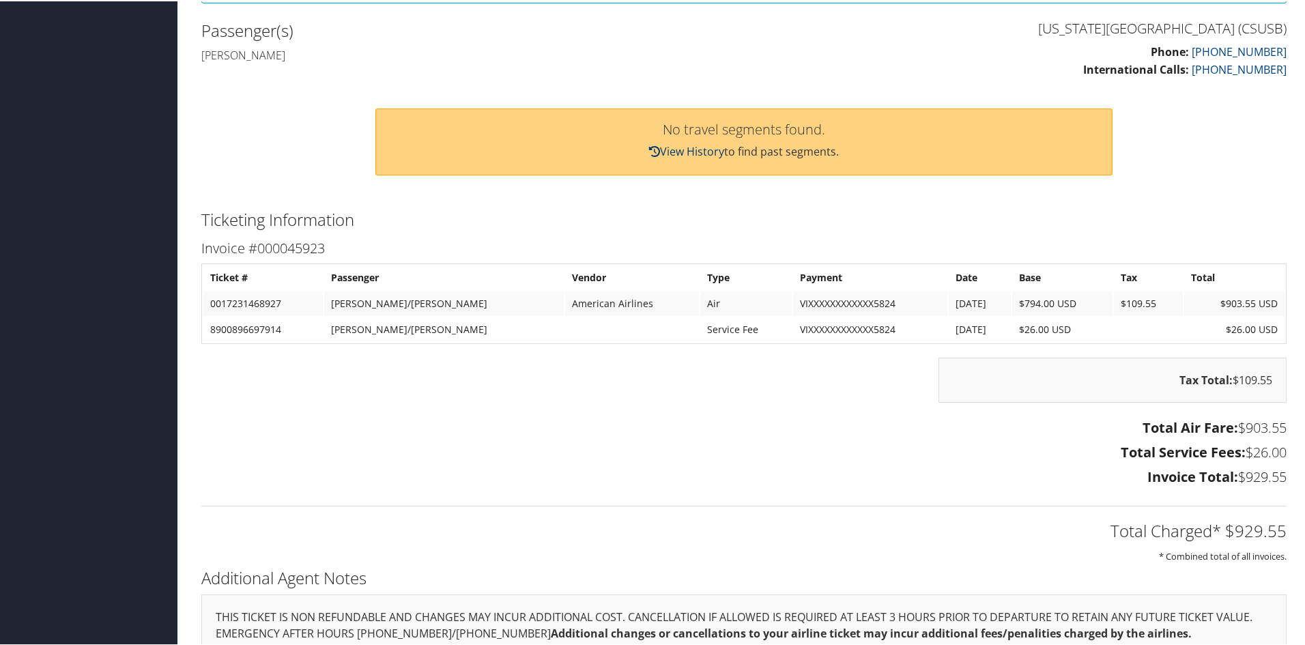
click at [670, 148] on link "View History" at bounding box center [686, 150] width 75 height 15
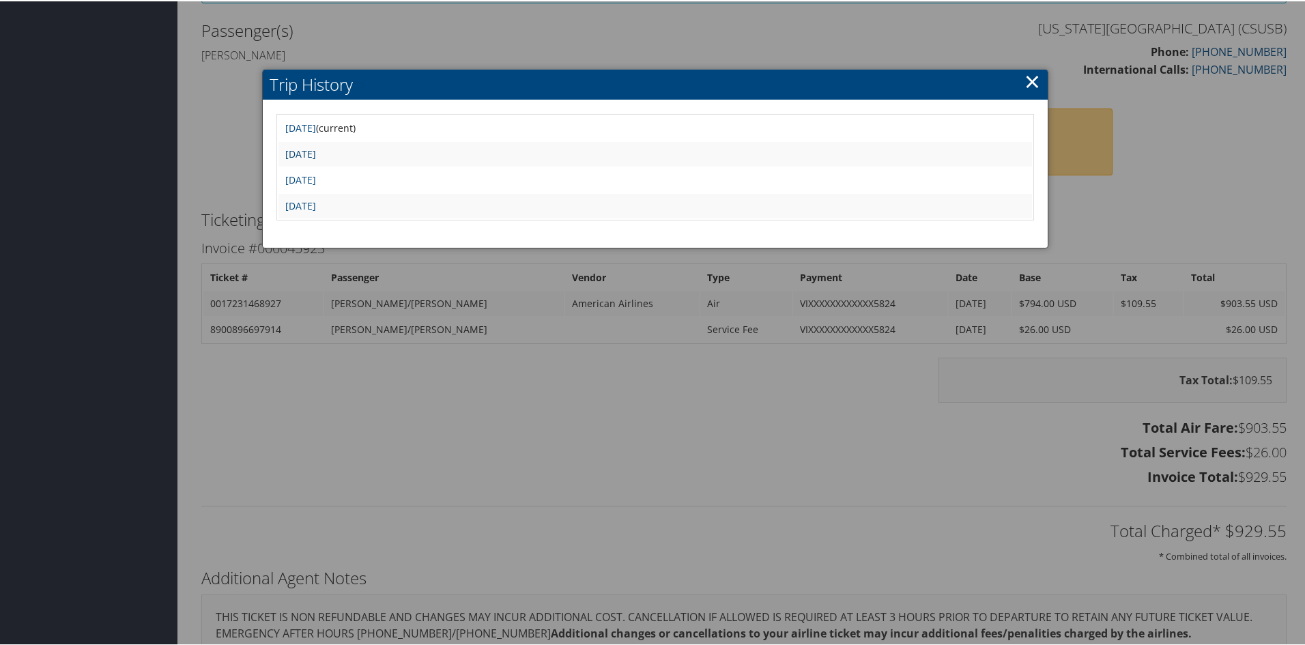
click at [316, 150] on link "Tue Mar 4 13:35:53 MST 2025" at bounding box center [300, 152] width 31 height 13
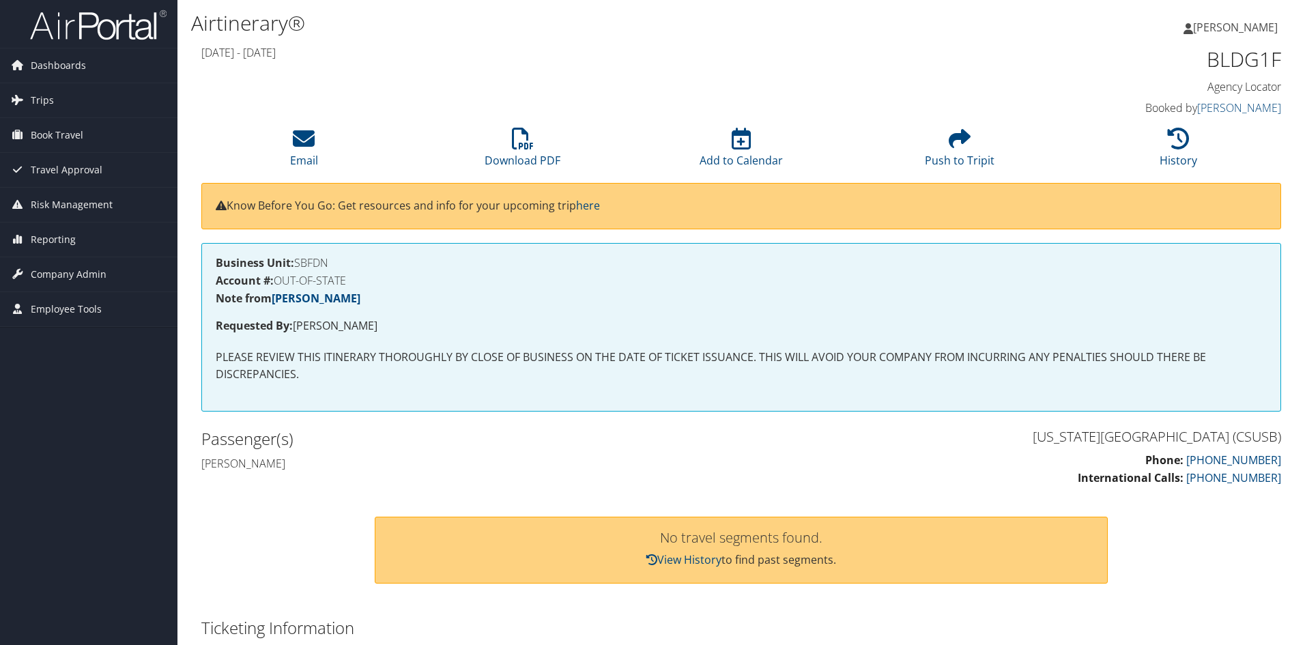
scroll to position [410, 0]
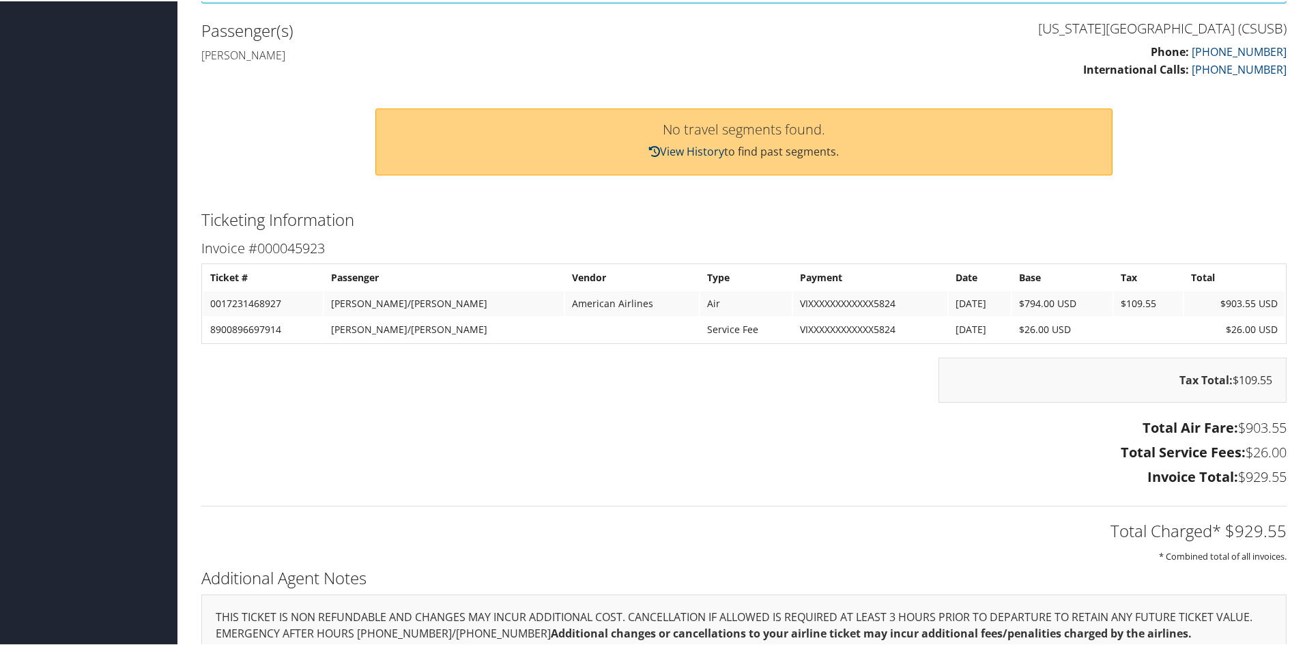
click at [680, 149] on link "View History" at bounding box center [686, 150] width 75 height 15
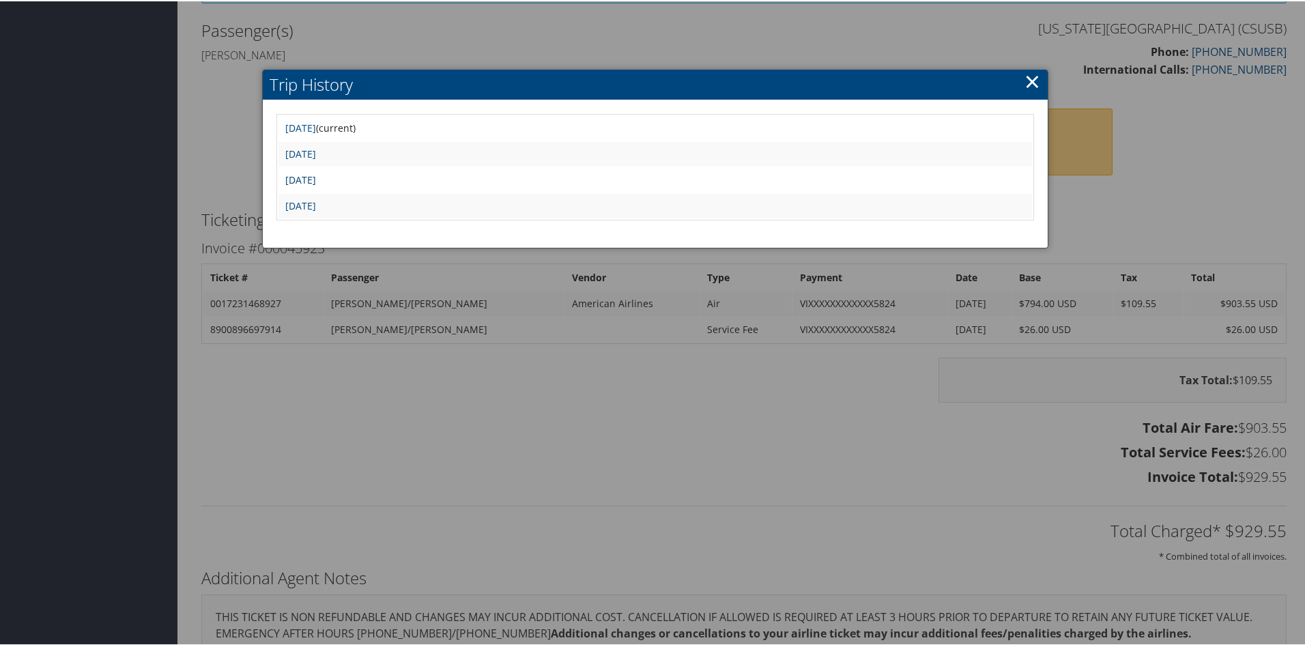
click at [315, 179] on link "[DATE]" at bounding box center [300, 178] width 31 height 13
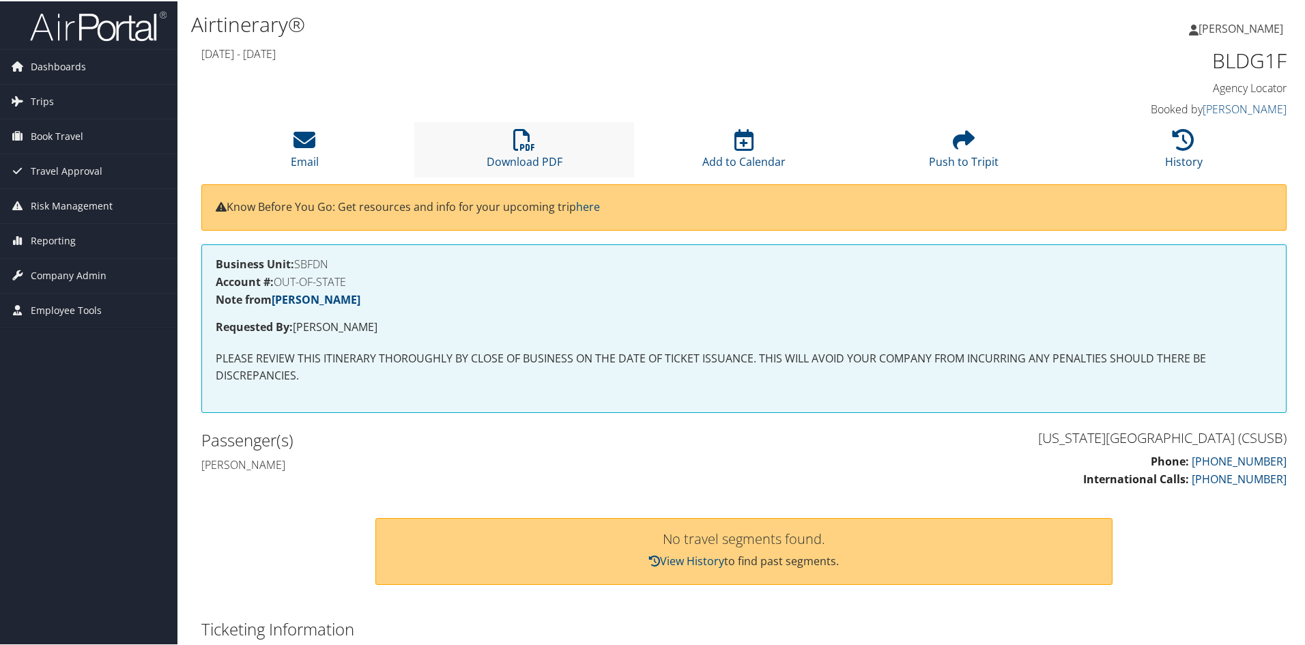
click at [523, 150] on li "Download PDF" at bounding box center [524, 148] width 220 height 55
click at [676, 551] on p "View History to find past segments." at bounding box center [744, 560] width 708 height 18
click at [686, 557] on link "View History" at bounding box center [686, 559] width 75 height 15
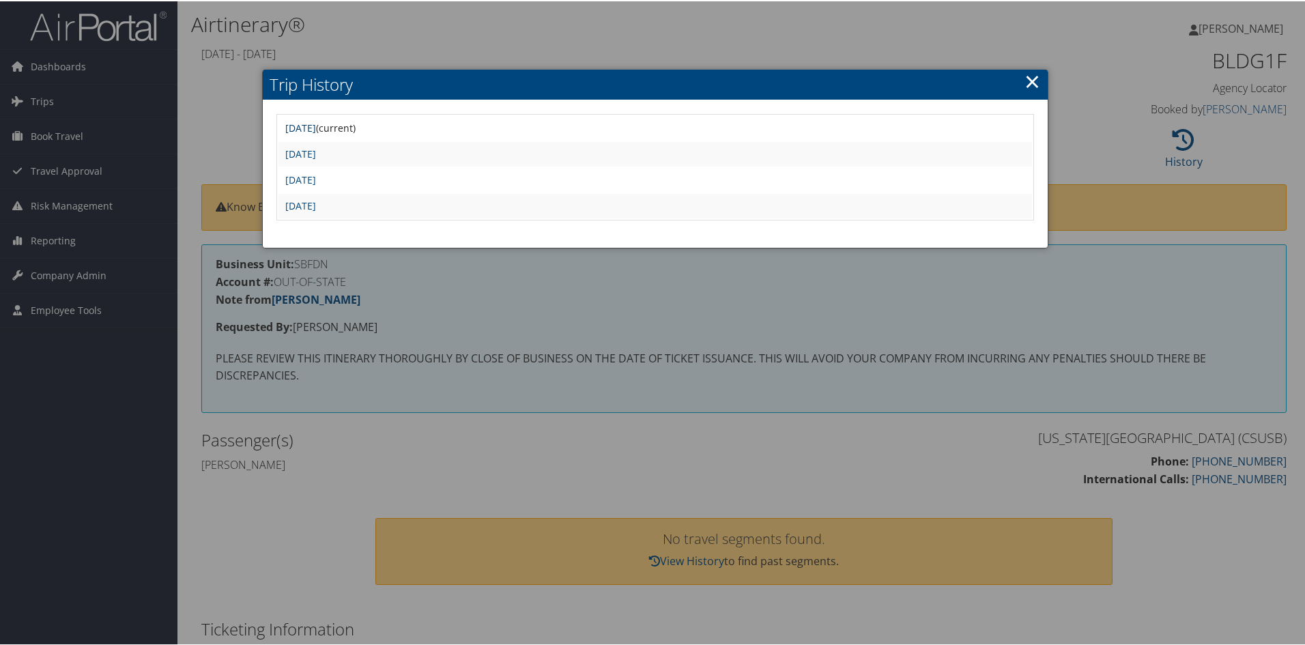
click at [306, 126] on link "Thu Mar 20 14:47:01 MDT 2025" at bounding box center [300, 126] width 31 height 13
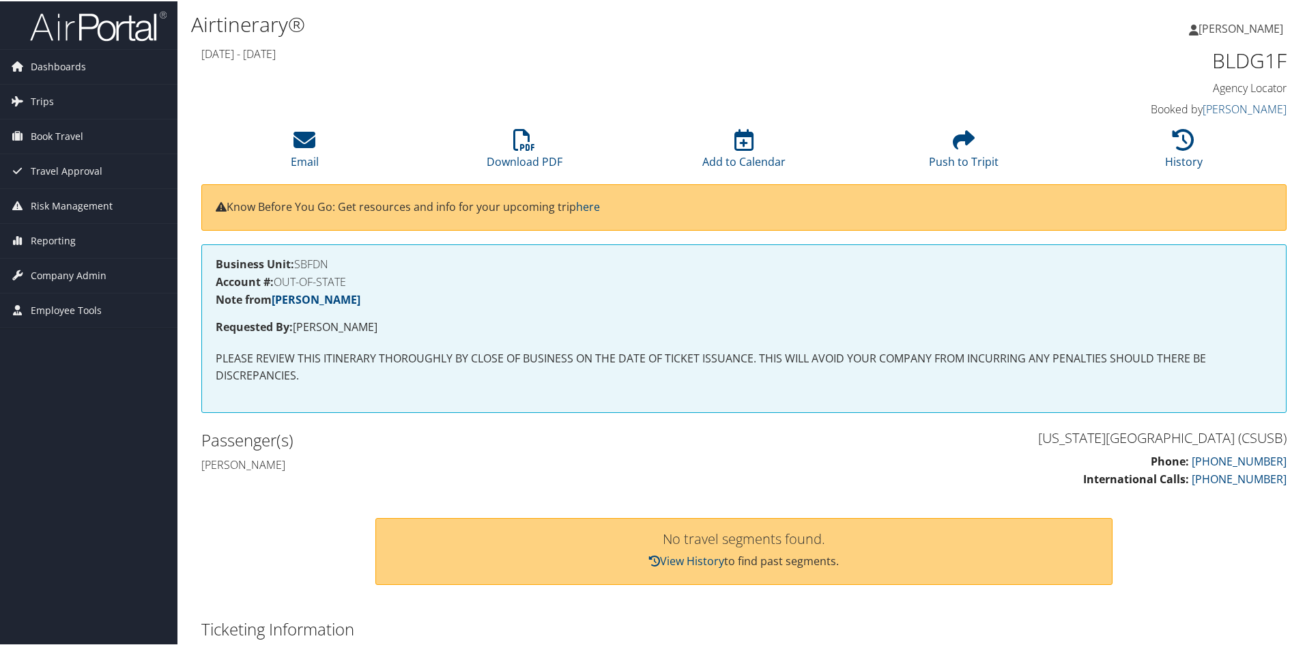
scroll to position [273, 0]
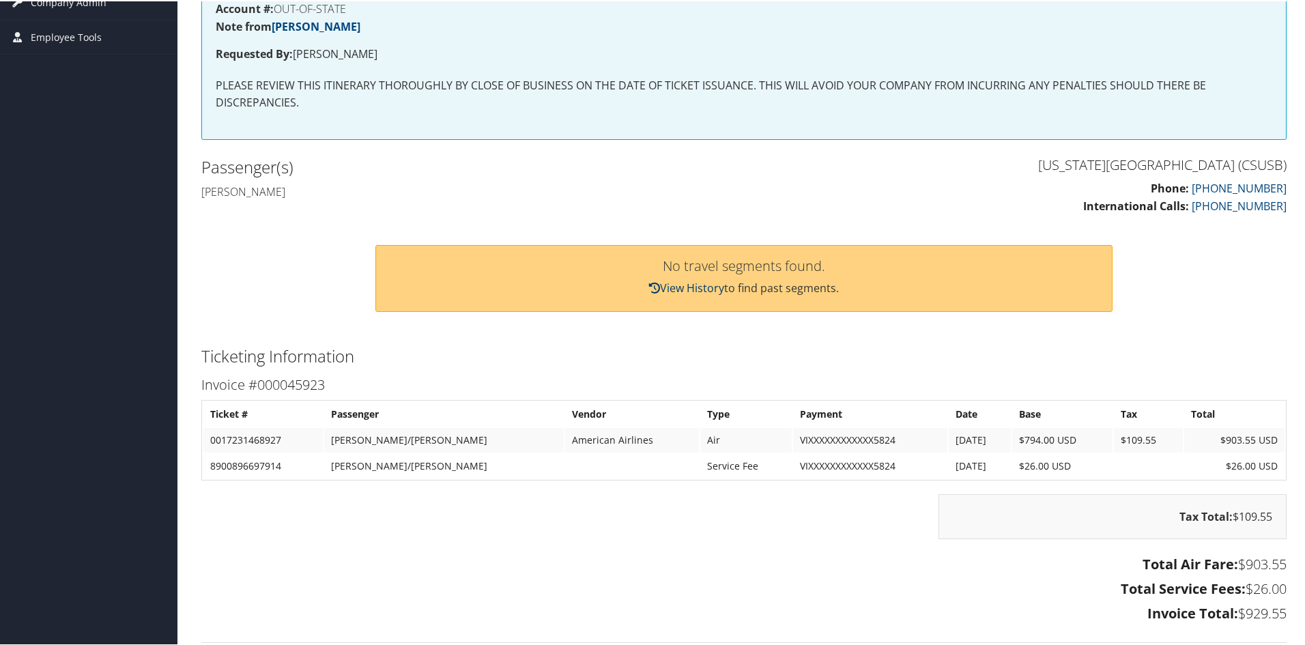
click at [687, 283] on link "View History" at bounding box center [686, 286] width 75 height 15
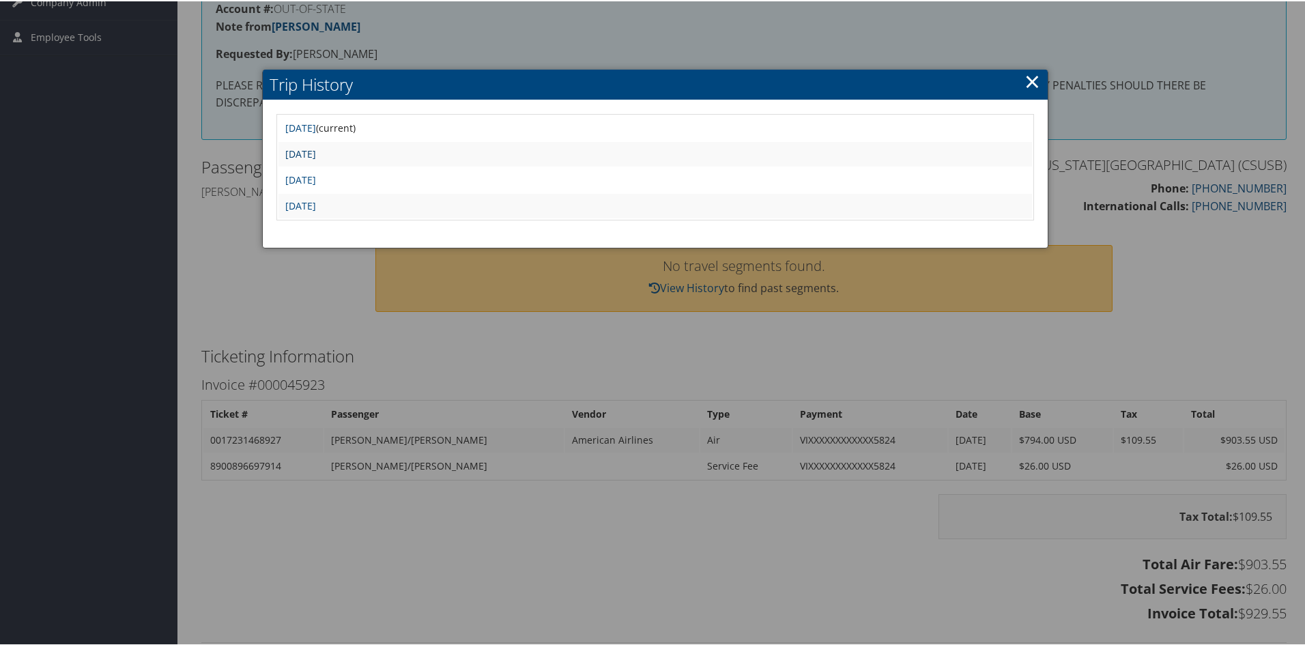
click at [316, 152] on link "[DATE]" at bounding box center [300, 152] width 31 height 13
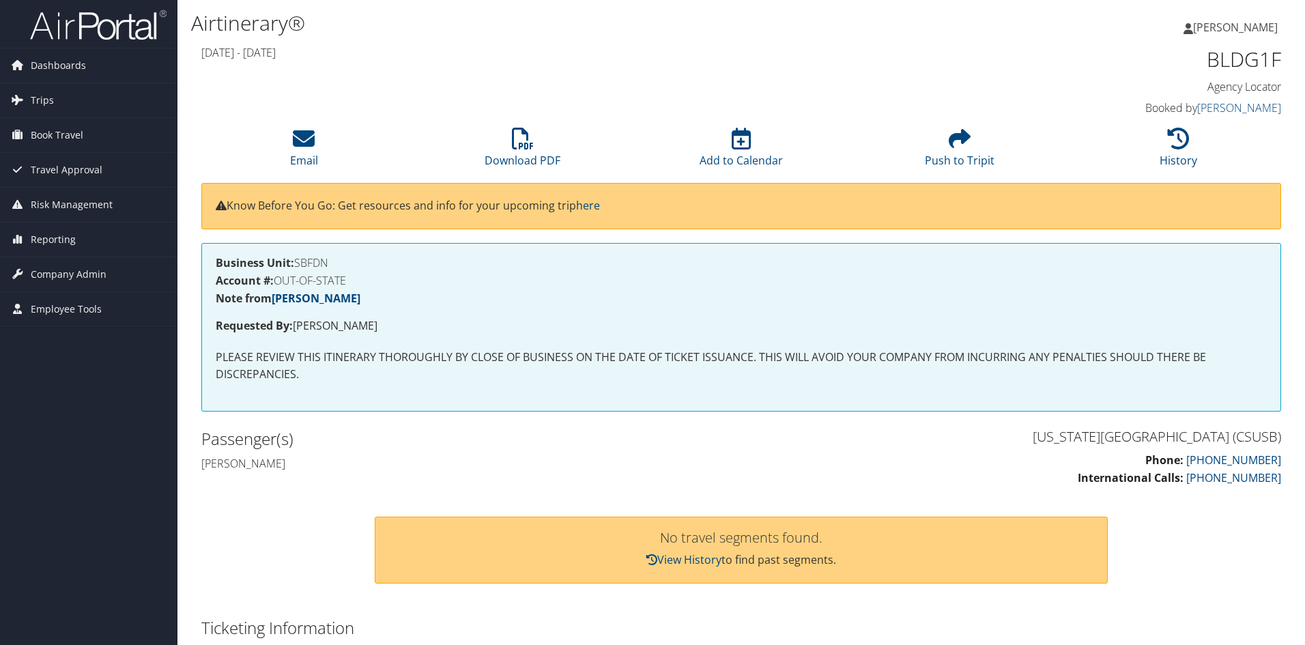
scroll to position [273, 0]
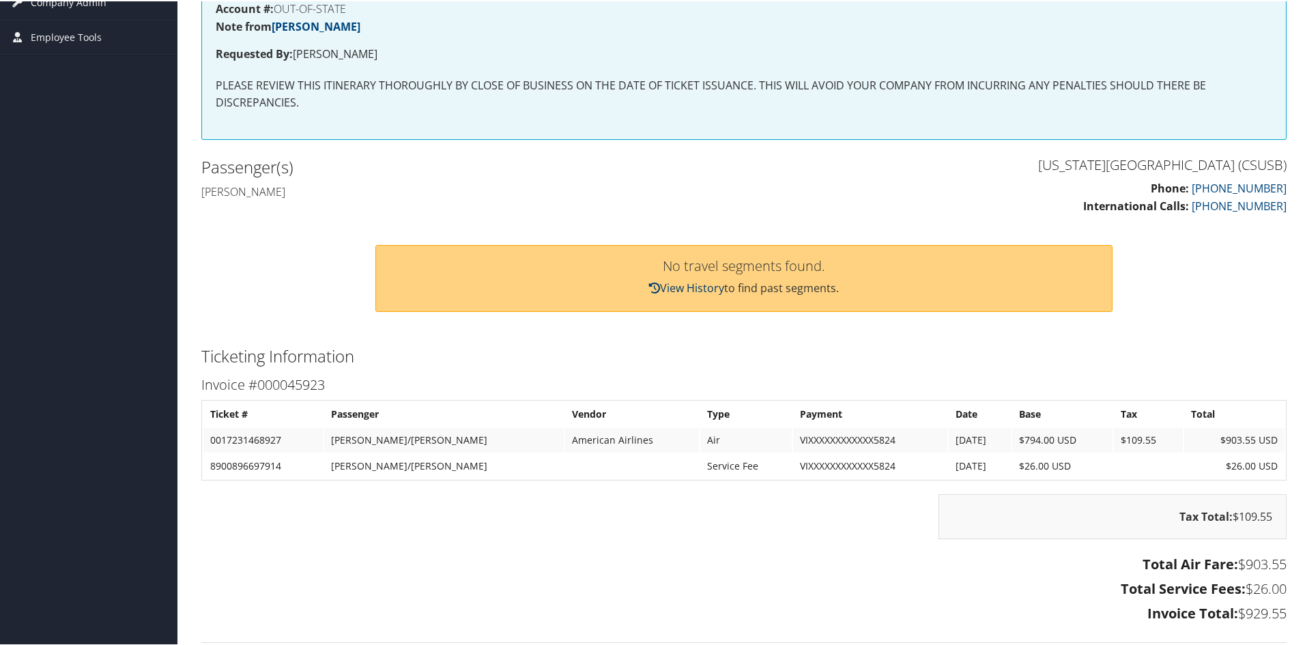
click at [682, 284] on link "View History" at bounding box center [686, 286] width 75 height 15
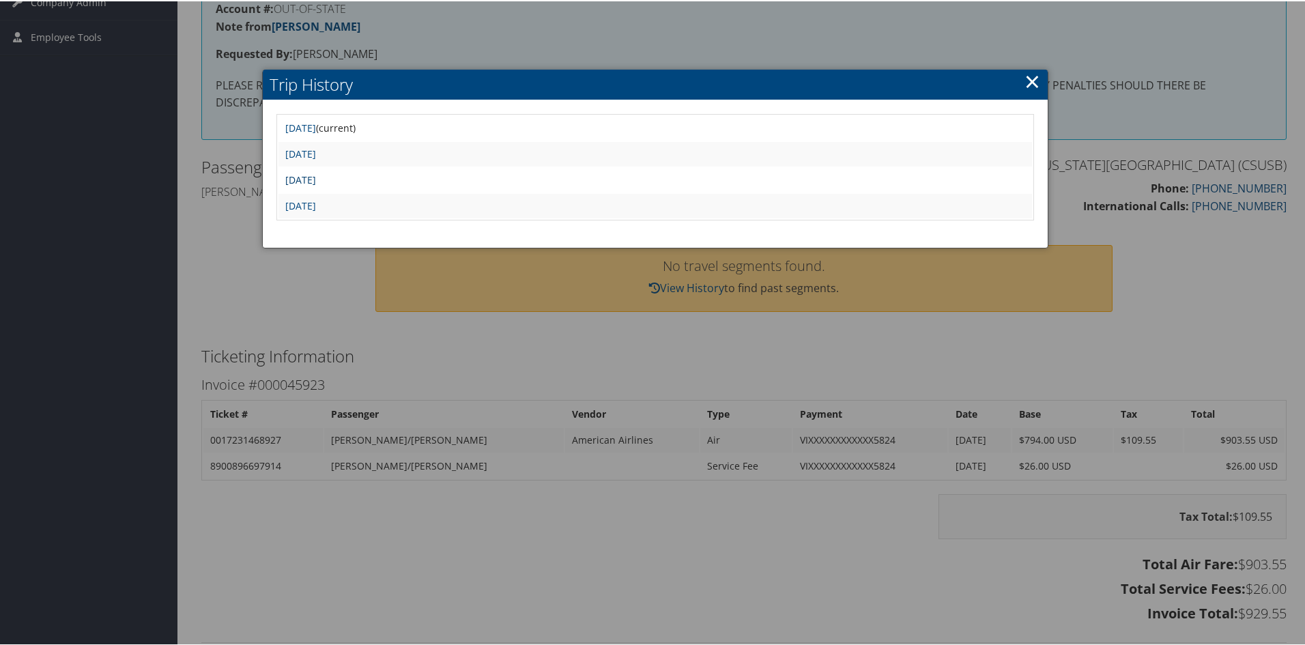
click at [313, 174] on link "Tue Mar 4 13:18:56 MST 2025" at bounding box center [300, 178] width 31 height 13
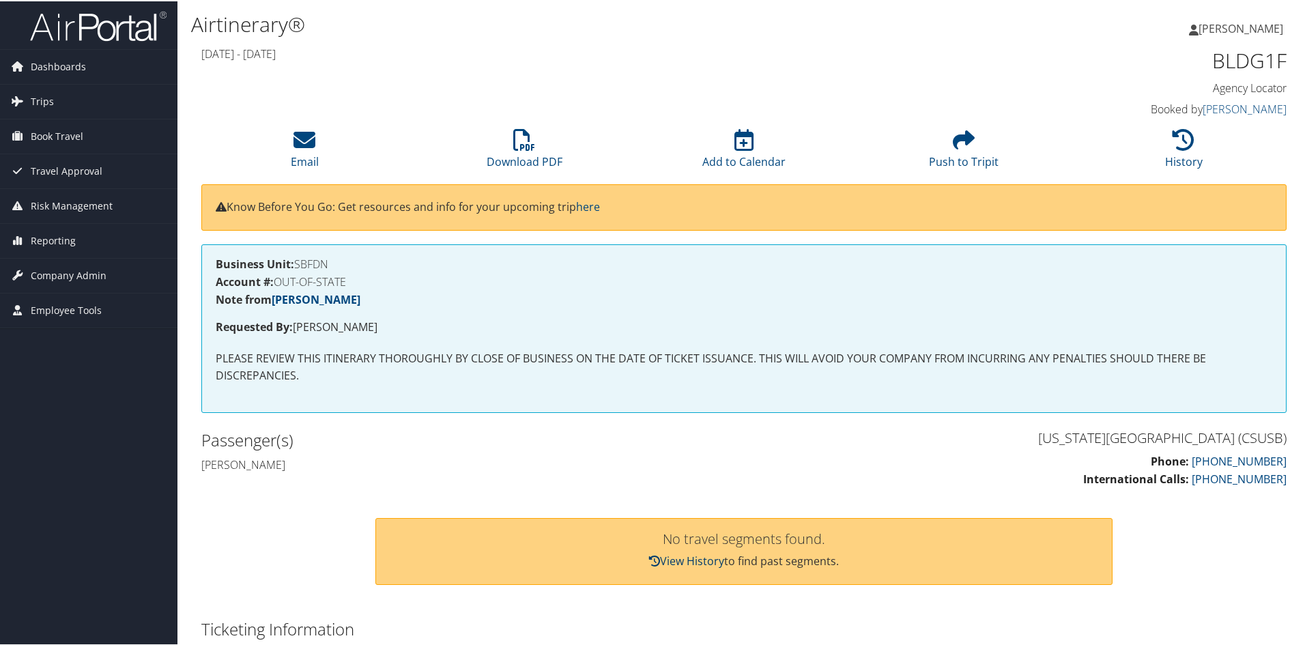
click at [687, 562] on link "View History" at bounding box center [686, 559] width 75 height 15
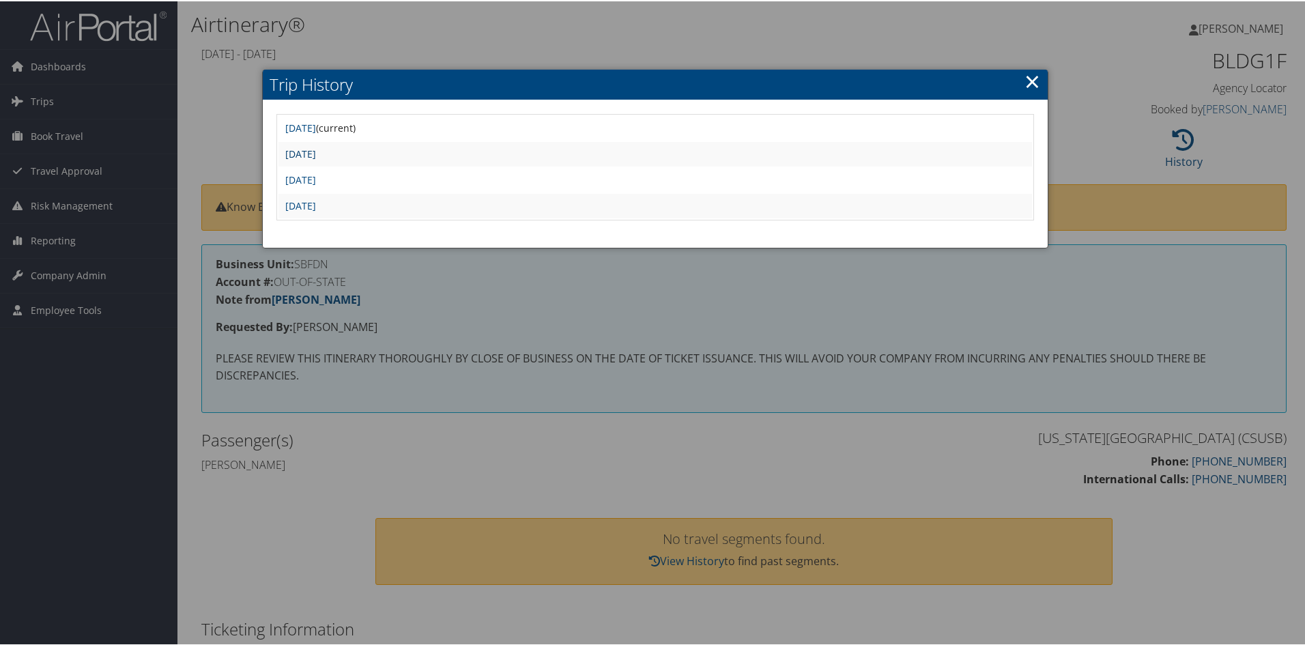
click at [306, 147] on link "Tue Mar 4 13:35:53 MST 2025" at bounding box center [300, 152] width 31 height 13
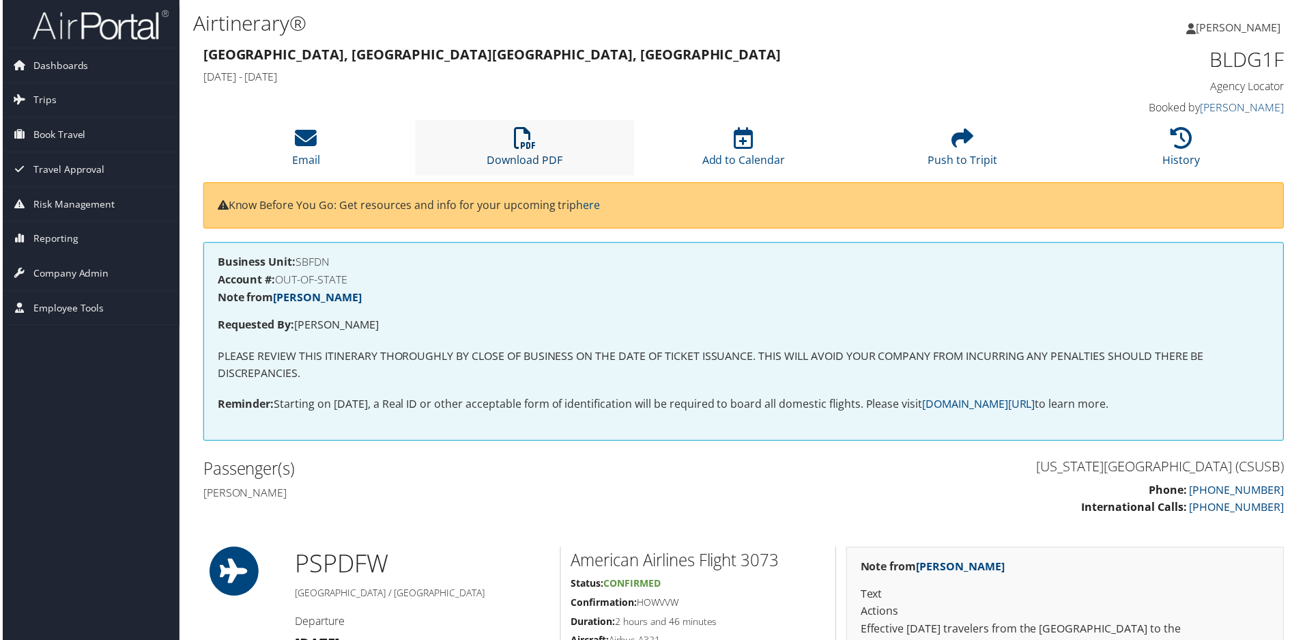
click at [531, 167] on link "Download PDF" at bounding box center [525, 151] width 76 height 33
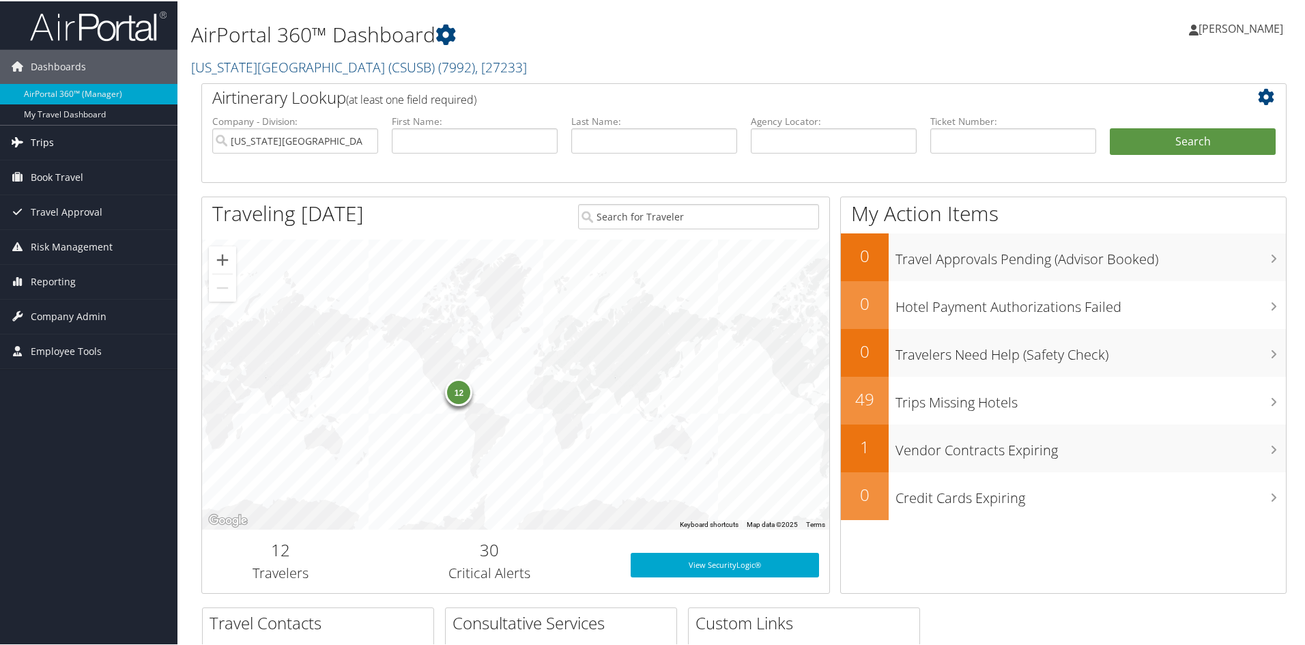
click at [28, 137] on link "Trips" at bounding box center [88, 141] width 177 height 34
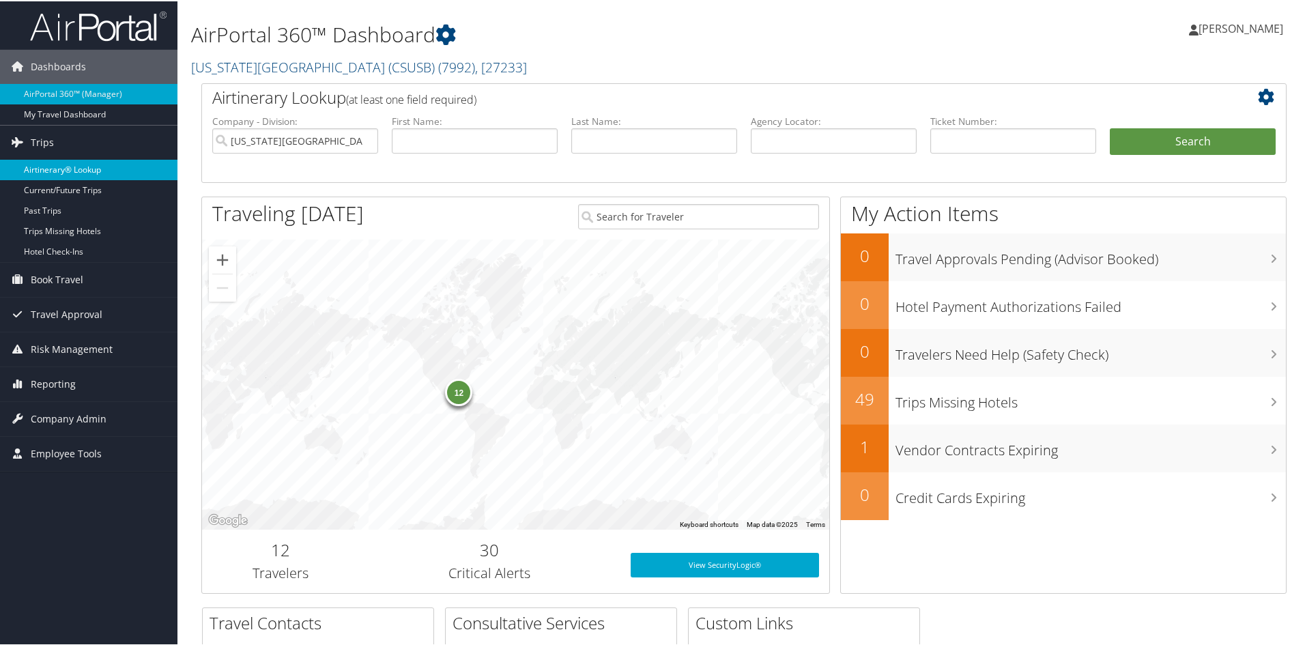
click at [63, 164] on link "Airtinerary® Lookup" at bounding box center [88, 168] width 177 height 20
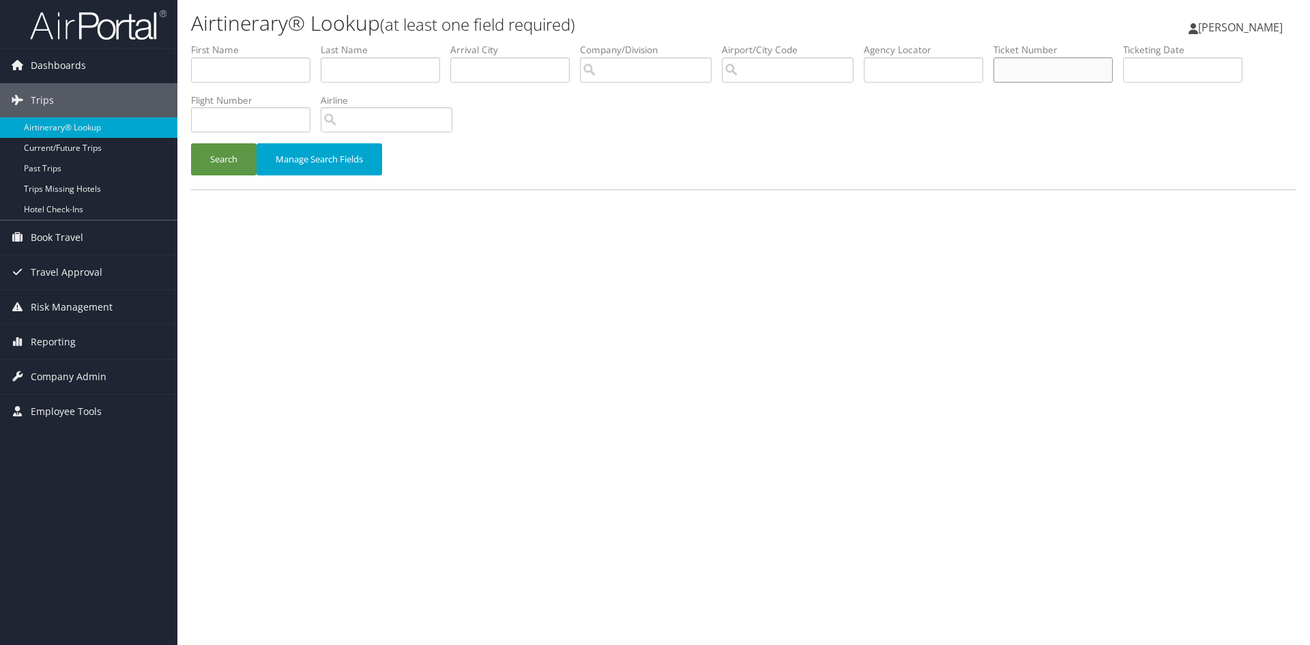
click at [1027, 71] on input "text" at bounding box center [1053, 69] width 119 height 25
paste input "0167234015850"
type input "0167234015850"
click at [191, 143] on button "Search" at bounding box center [224, 159] width 66 height 32
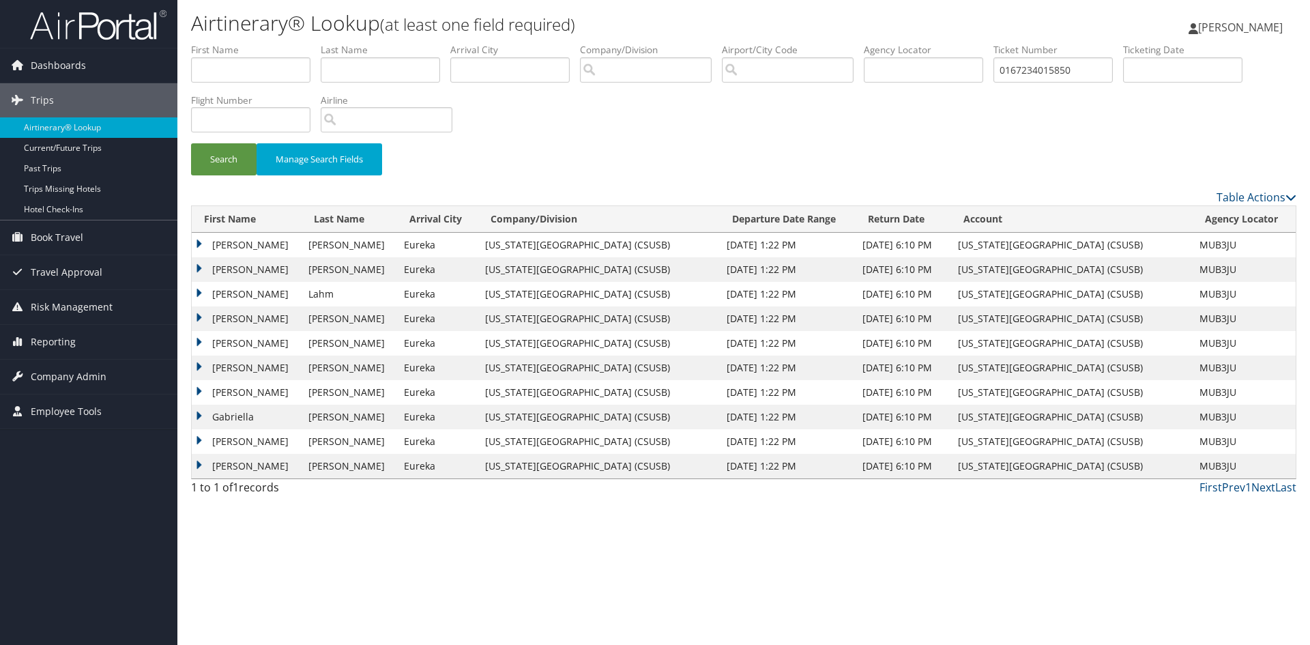
click at [244, 442] on td "[PERSON_NAME]" at bounding box center [247, 441] width 110 height 25
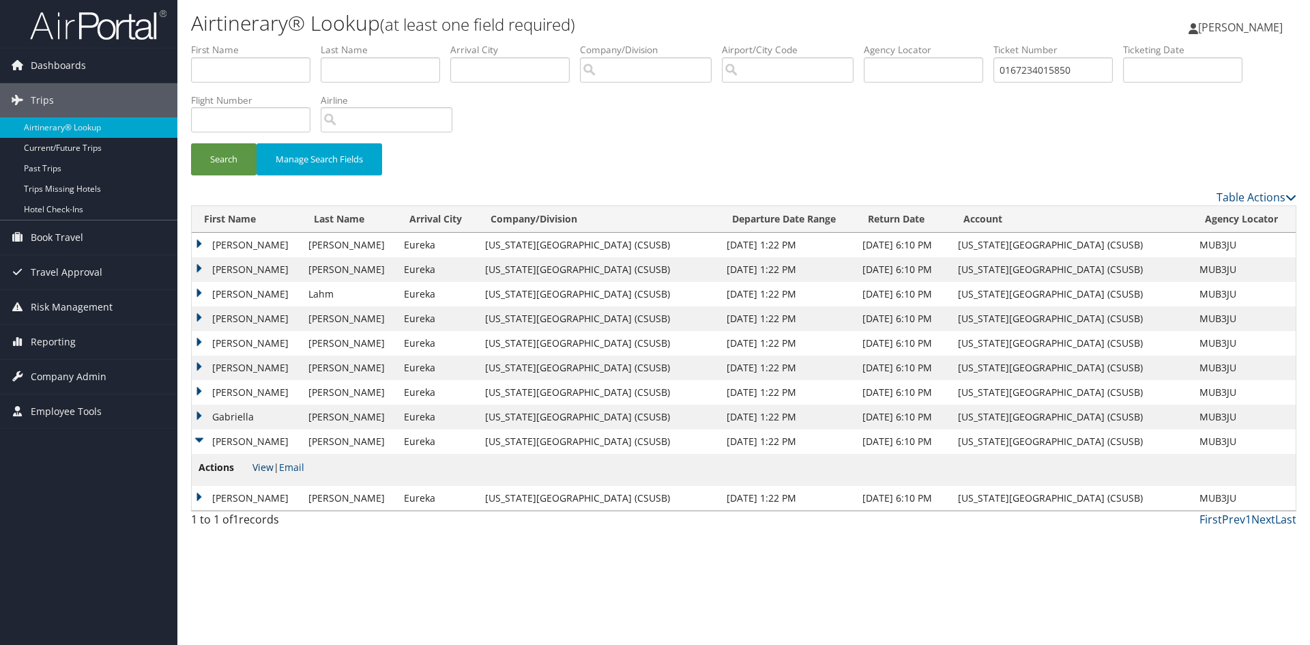
click at [263, 465] on link "View" at bounding box center [263, 467] width 21 height 13
